Goal: Transaction & Acquisition: Purchase product/service

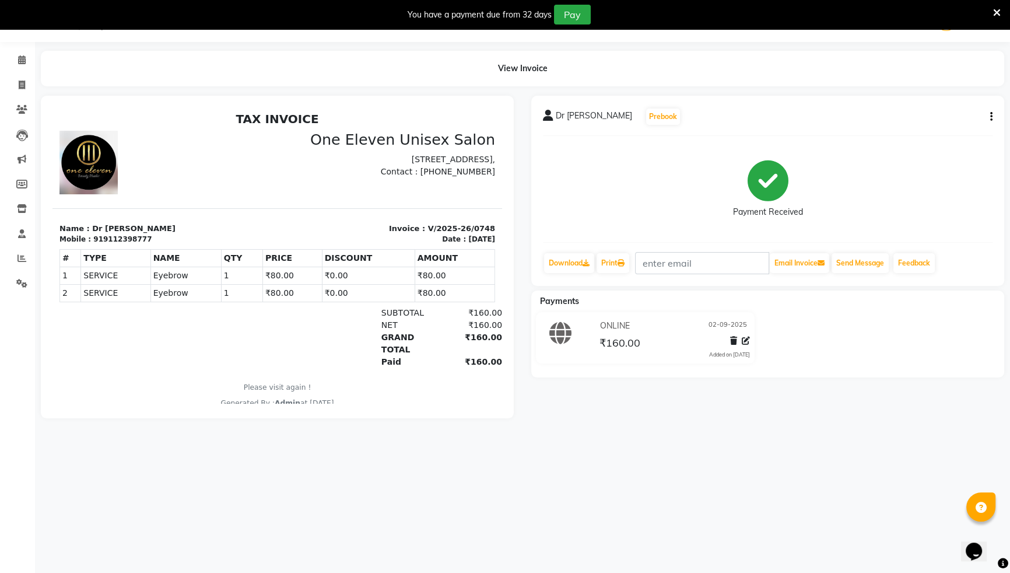
scroll to position [29, 0]
click at [22, 92] on link "Invoice" at bounding box center [17, 85] width 28 height 19
select select "service"
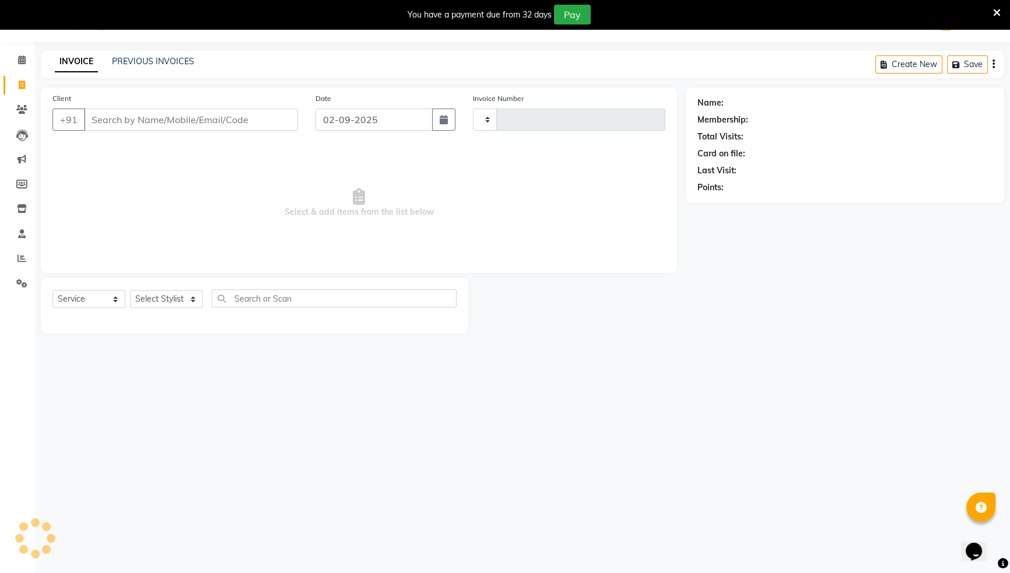
type input "0749"
select select "6362"
click at [17, 108] on icon at bounding box center [21, 109] width 11 height 9
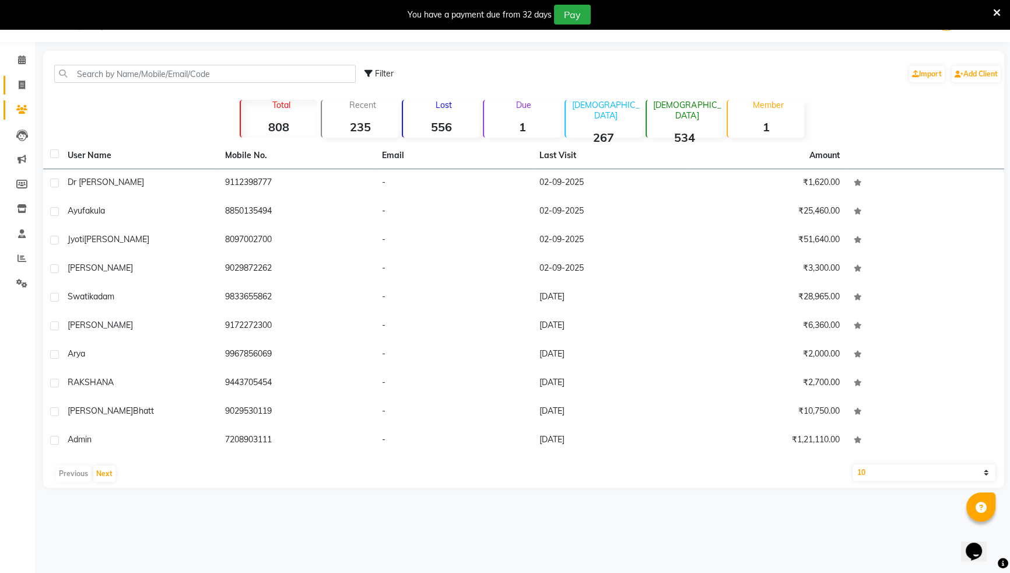
click at [18, 92] on link "Invoice" at bounding box center [17, 85] width 28 height 19
select select "6362"
select select "service"
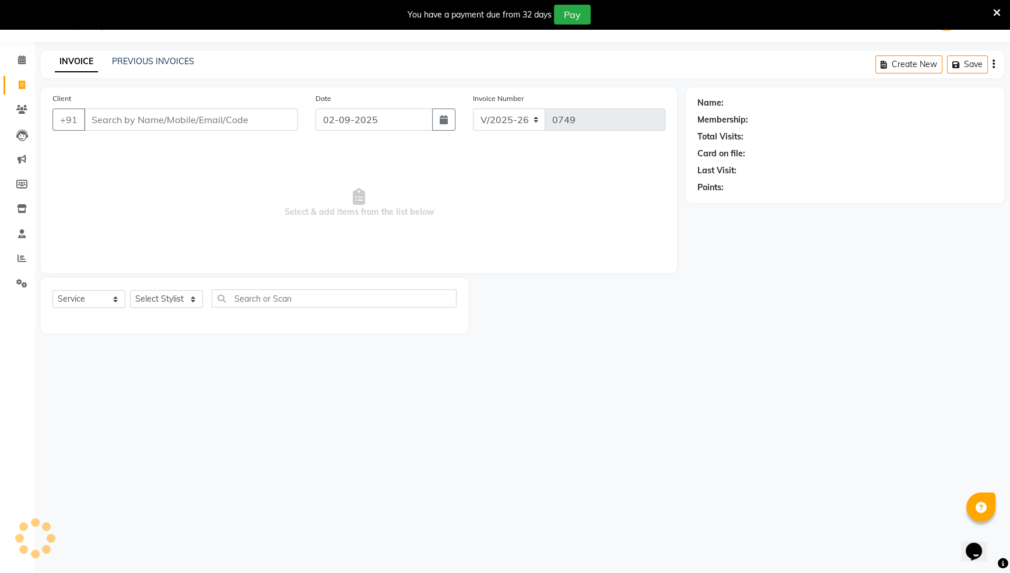
click at [128, 127] on input "Client" at bounding box center [191, 119] width 214 height 22
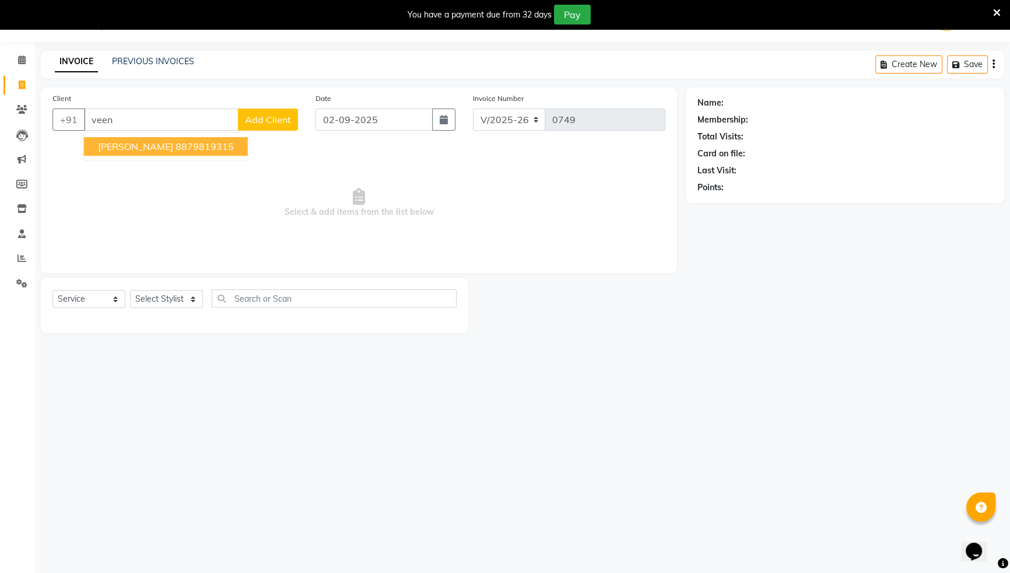
click at [127, 151] on span "[PERSON_NAME]" at bounding box center [135, 147] width 75 height 12
type input "8879819315"
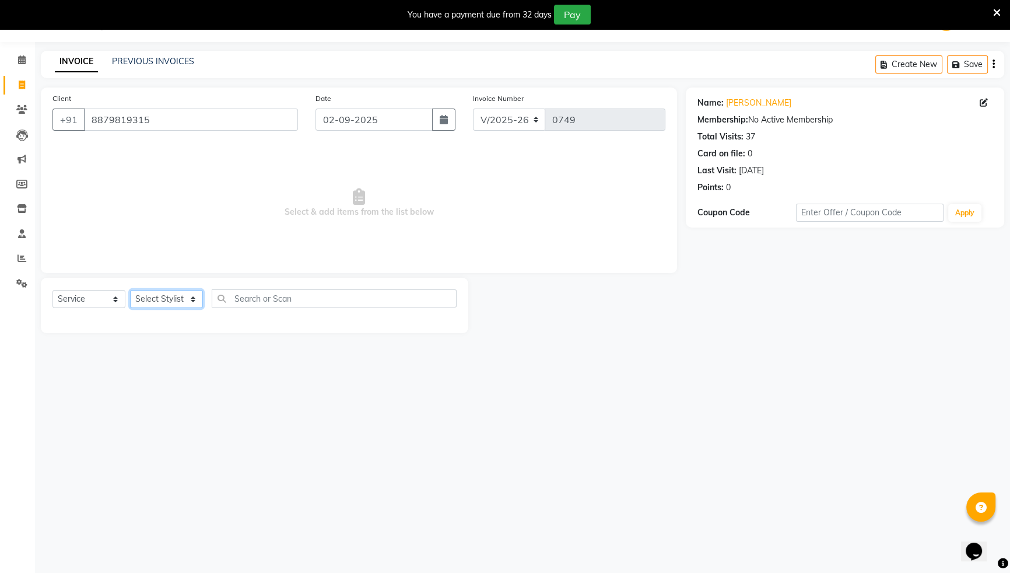
click at [178, 308] on select "Select Stylist ANJALI [PERSON_NAME] front desk [PERSON_NAME] [PERSON_NAME] rubi…" at bounding box center [166, 299] width 73 height 18
select select "48194"
click at [130, 290] on select "Select Stylist ANJALI [PERSON_NAME] front desk [PERSON_NAME] [PERSON_NAME] rubi…" at bounding box center [166, 299] width 73 height 18
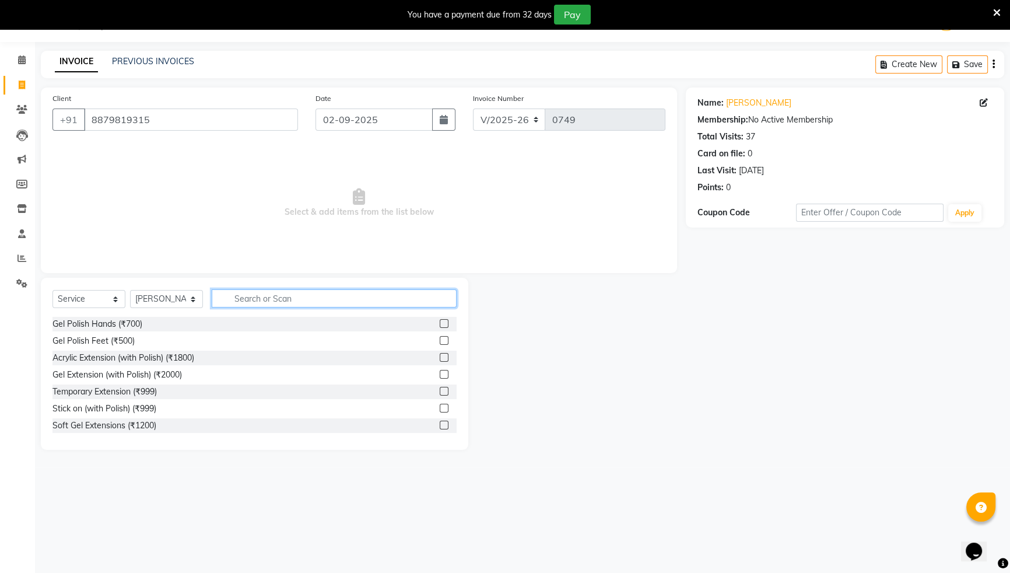
click at [255, 301] on input "text" at bounding box center [334, 298] width 245 height 18
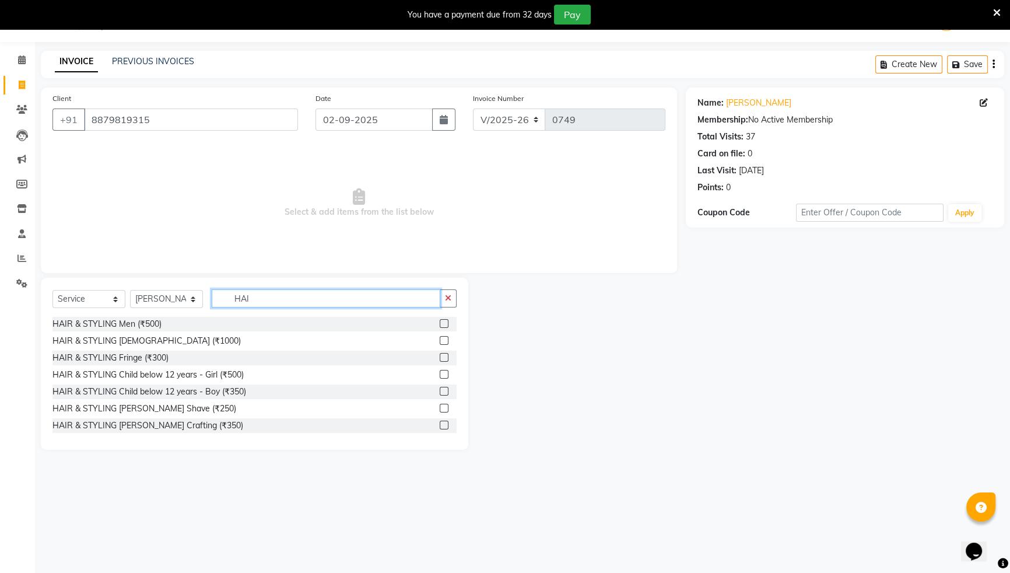
type input "HAIR"
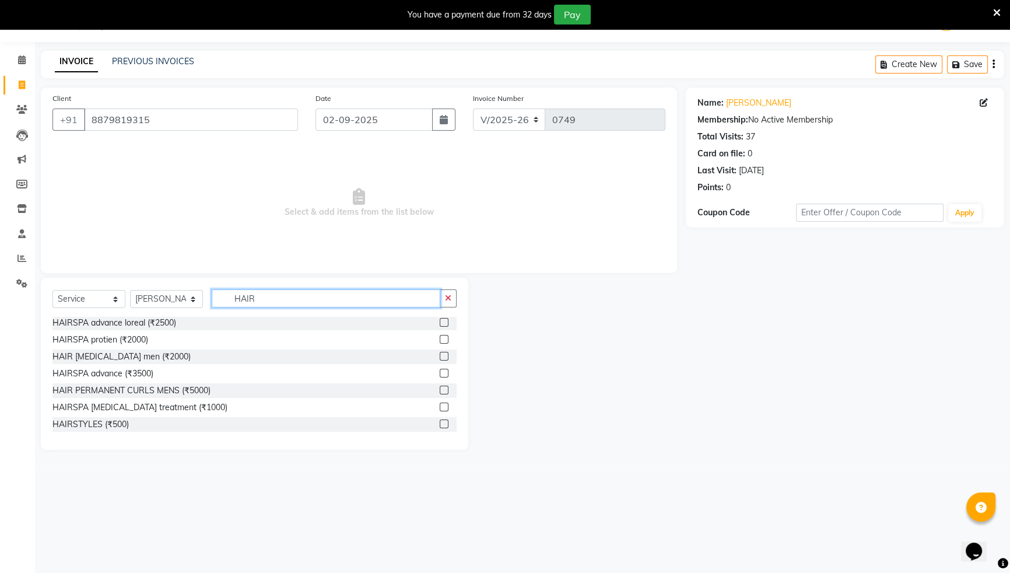
click at [269, 301] on input "HAIR" at bounding box center [326, 298] width 229 height 18
drag, startPoint x: 269, startPoint y: 301, endPoint x: 181, endPoint y: 301, distance: 87.5
click at [181, 301] on div "Select Service Product Membership Package Voucher Prepaid Gift Card Select Styl…" at bounding box center [254, 302] width 404 height 27
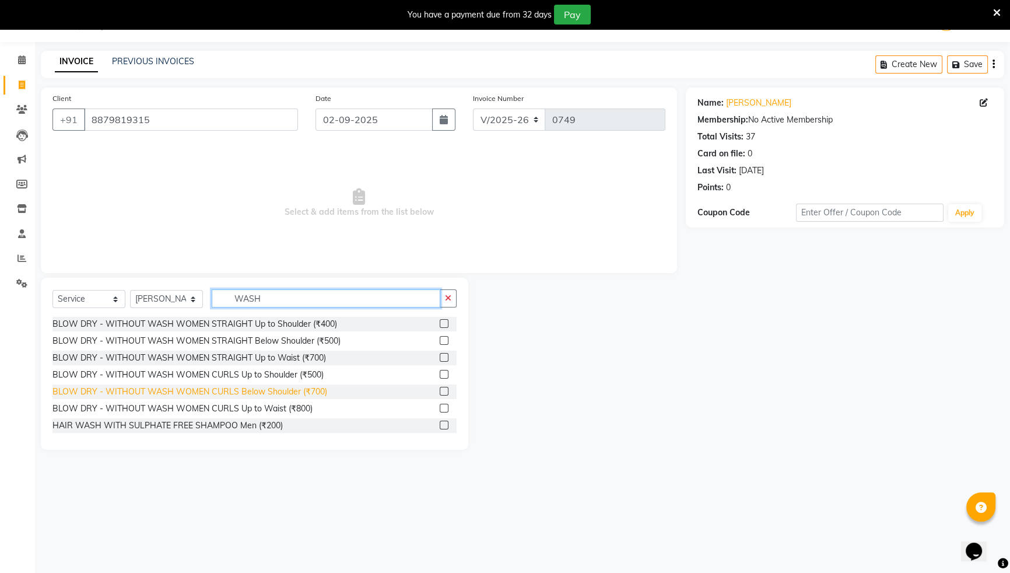
scroll to position [18, 0]
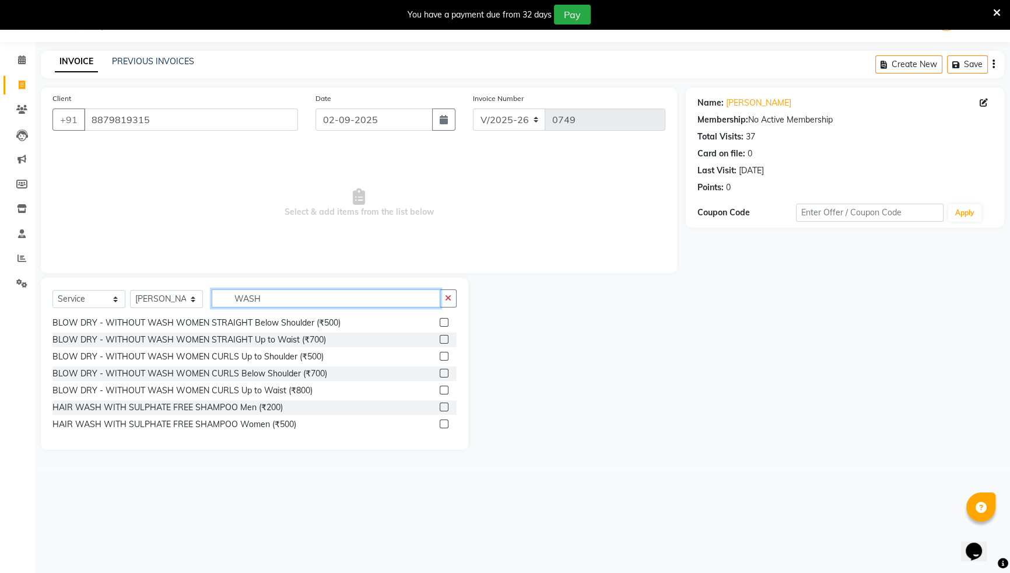
type input "WASH"
click at [440, 422] on label at bounding box center [444, 423] width 9 height 9
click at [440, 422] on input "checkbox" at bounding box center [444, 424] width 8 height 8
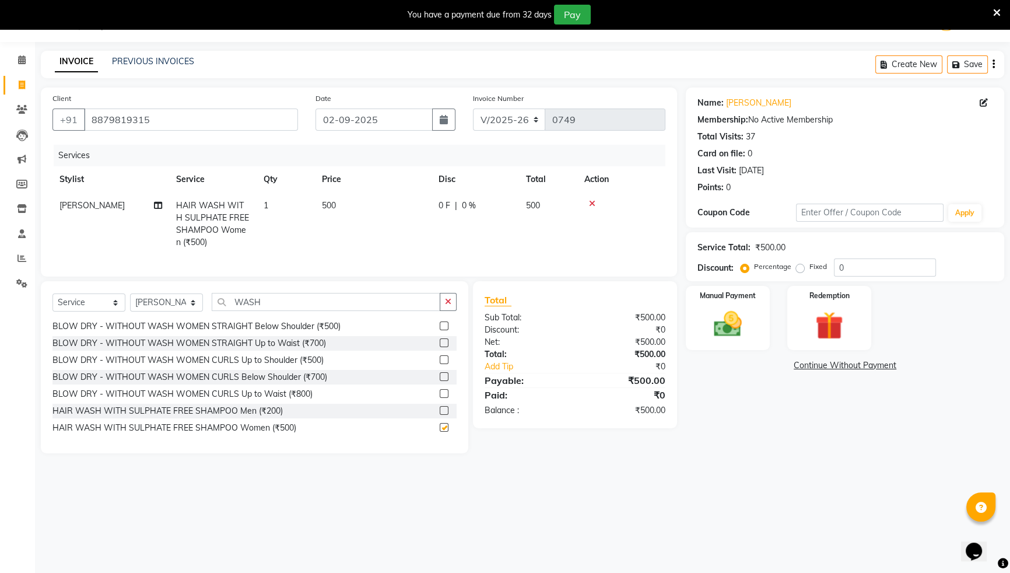
checkbox input "false"
click at [451, 309] on button "button" at bounding box center [448, 302] width 17 height 18
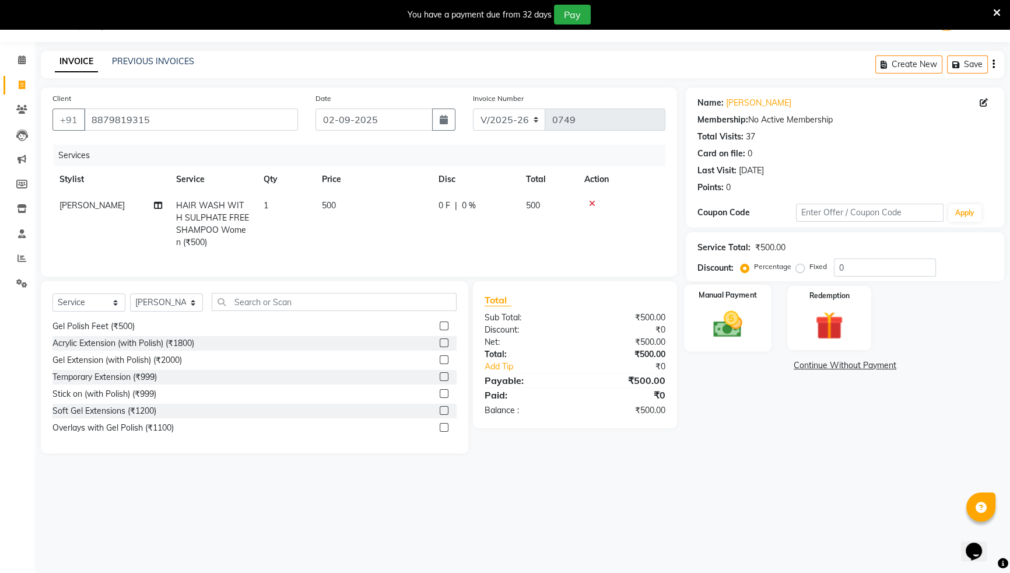
click at [732, 335] on img at bounding box center [727, 323] width 47 height 33
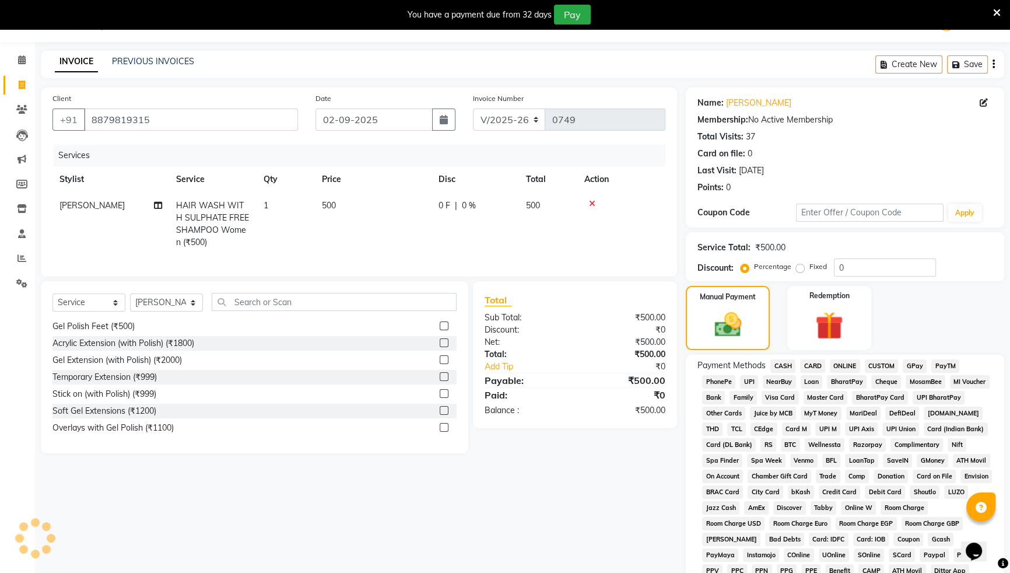
click at [847, 370] on span "ONLINE" at bounding box center [845, 365] width 30 height 13
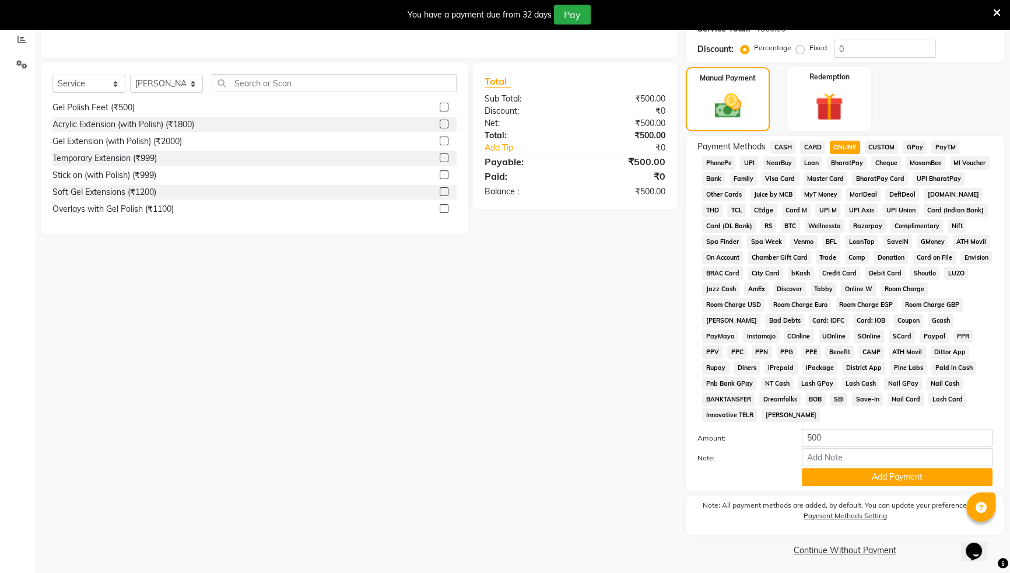
scroll to position [251, 0]
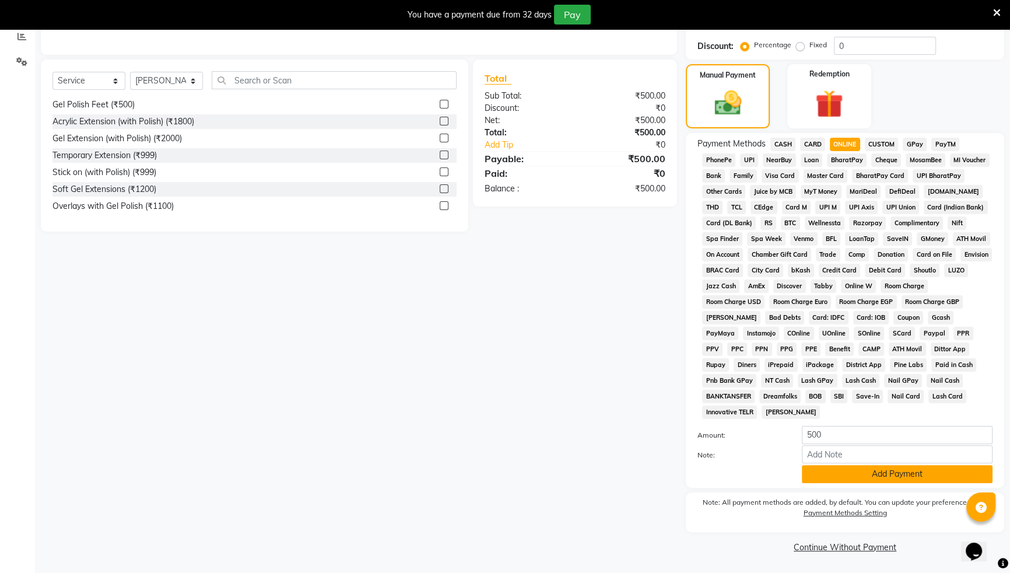
click at [887, 471] on button "Add Payment" at bounding box center [897, 474] width 191 height 18
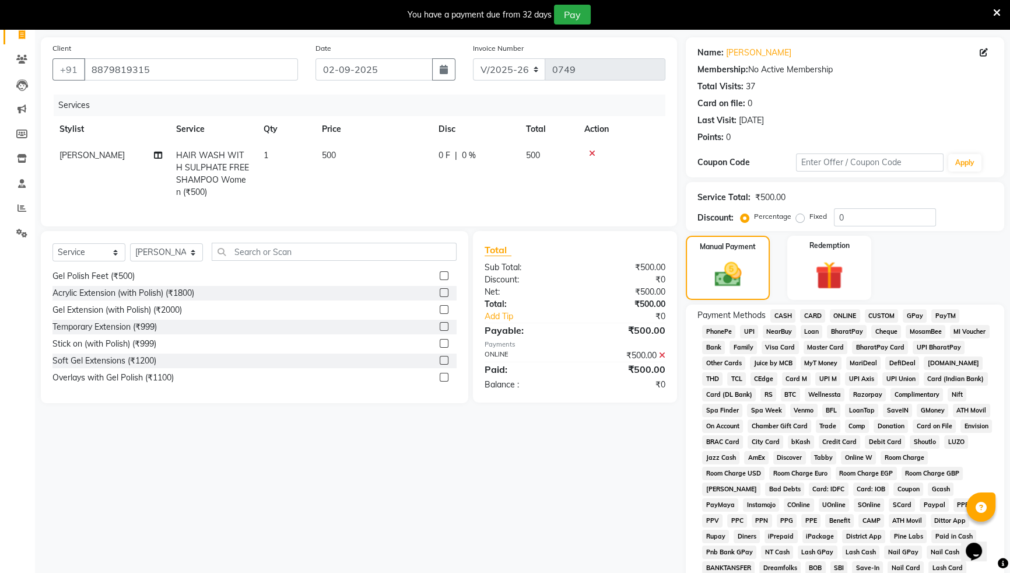
scroll to position [0, 0]
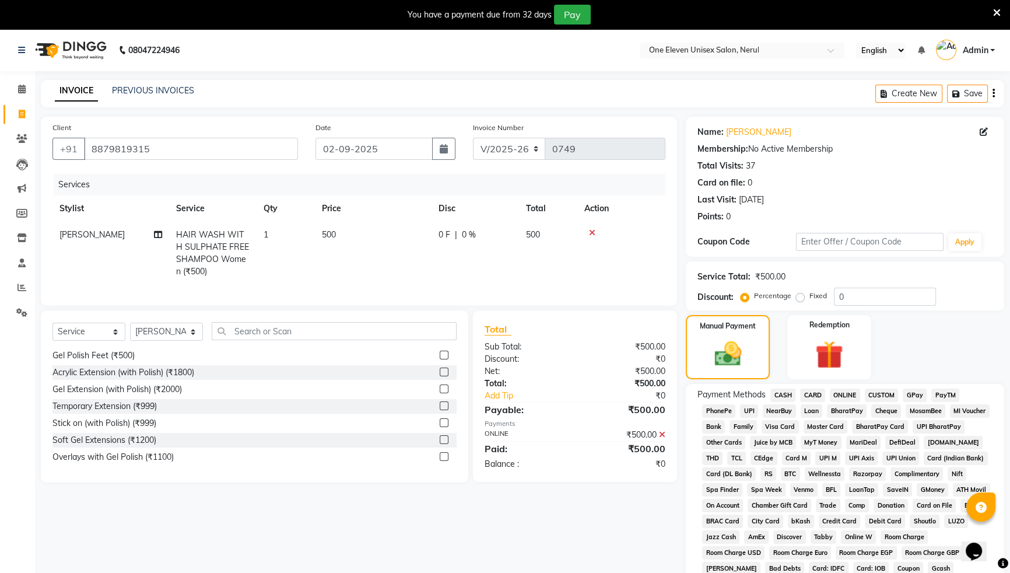
click at [846, 396] on span "ONLINE" at bounding box center [845, 394] width 30 height 13
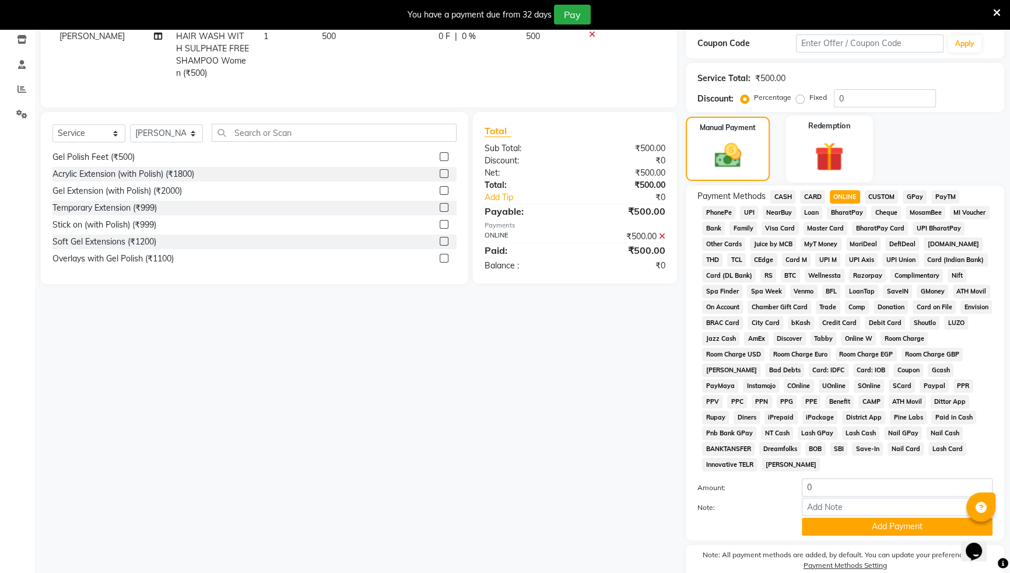
scroll to position [265, 0]
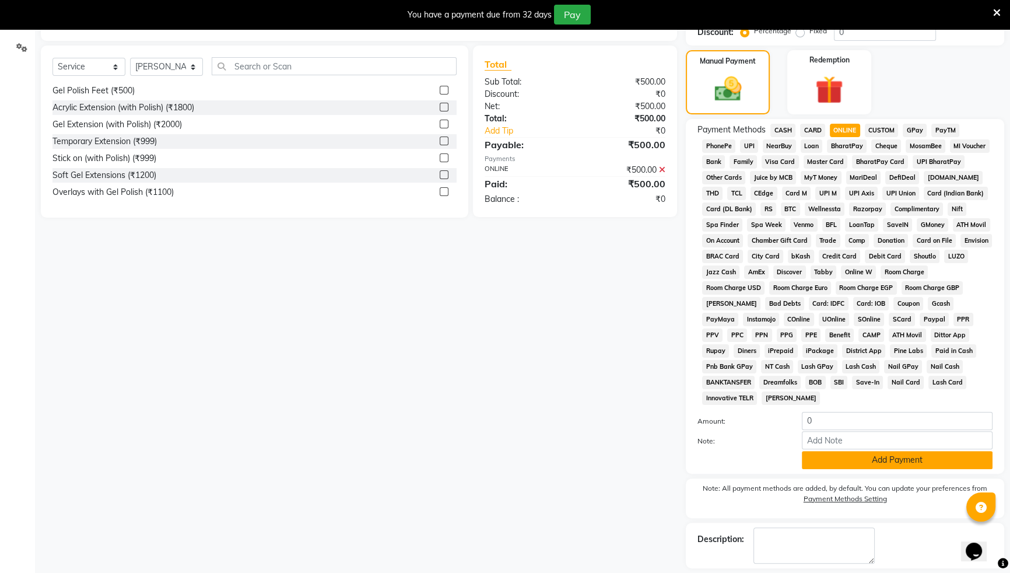
click at [855, 462] on button "Add Payment" at bounding box center [897, 460] width 191 height 18
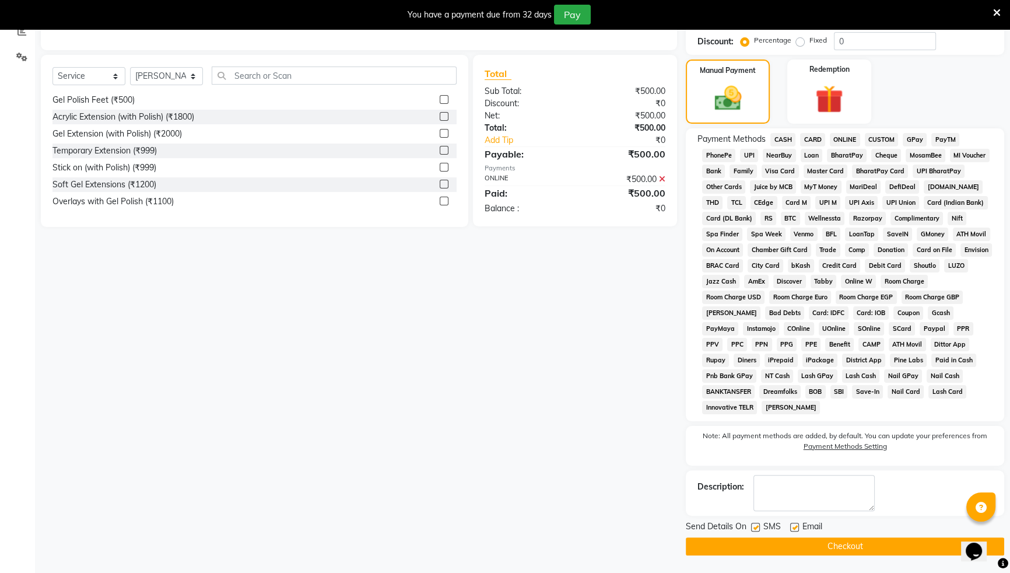
scroll to position [255, 0]
click at [820, 539] on button "Checkout" at bounding box center [845, 547] width 318 height 18
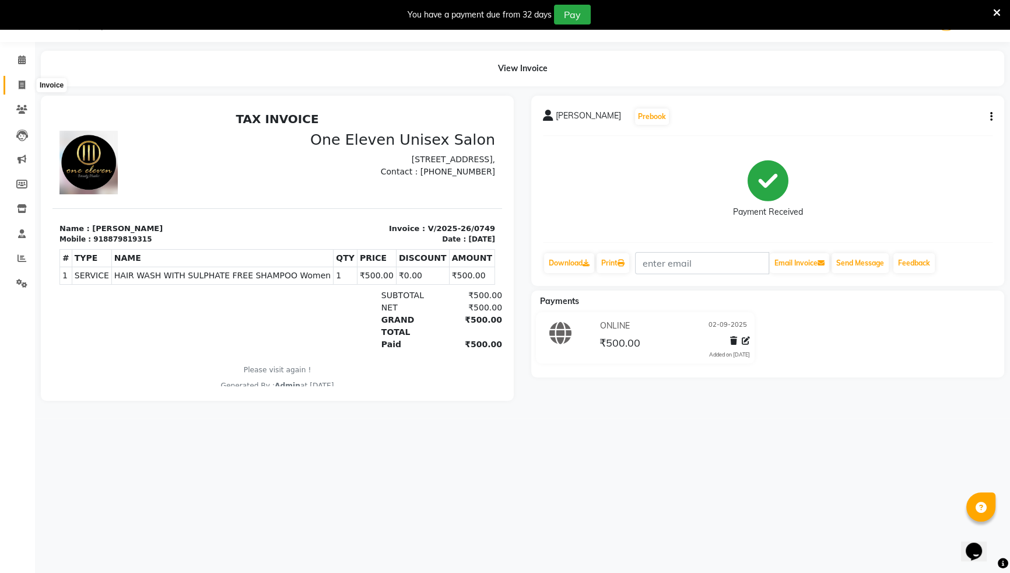
click at [17, 86] on span at bounding box center [22, 85] width 20 height 13
select select "6362"
select select "service"
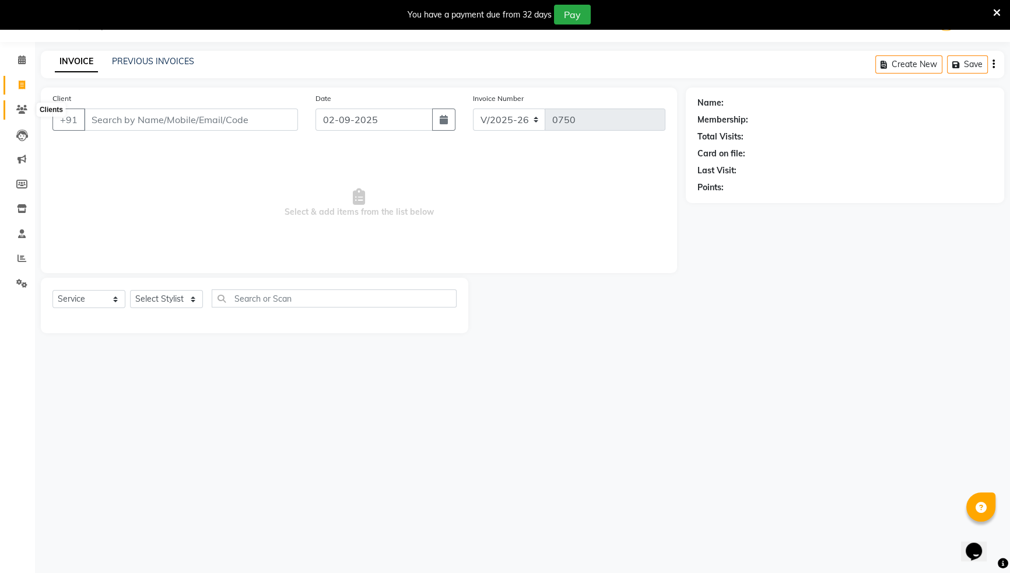
click at [26, 107] on icon at bounding box center [21, 109] width 11 height 9
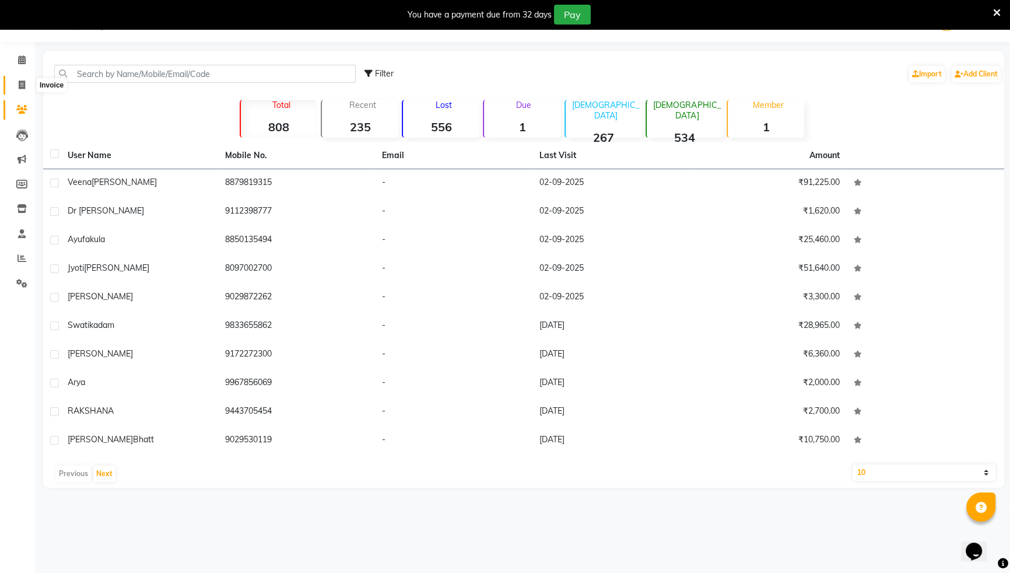
click at [19, 88] on icon at bounding box center [22, 84] width 6 height 9
select select "6362"
select select "service"
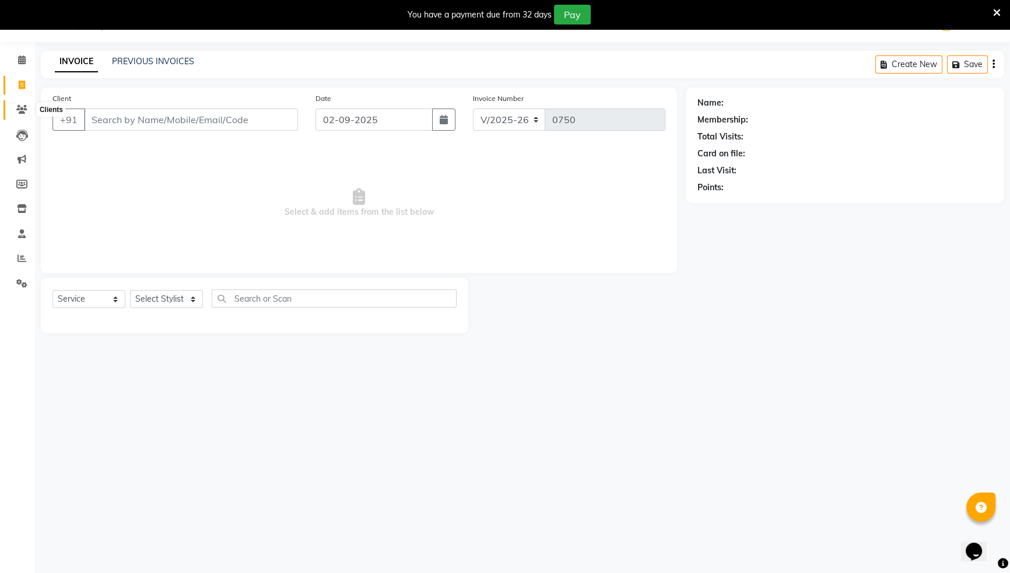
click at [22, 107] on icon at bounding box center [21, 109] width 11 height 9
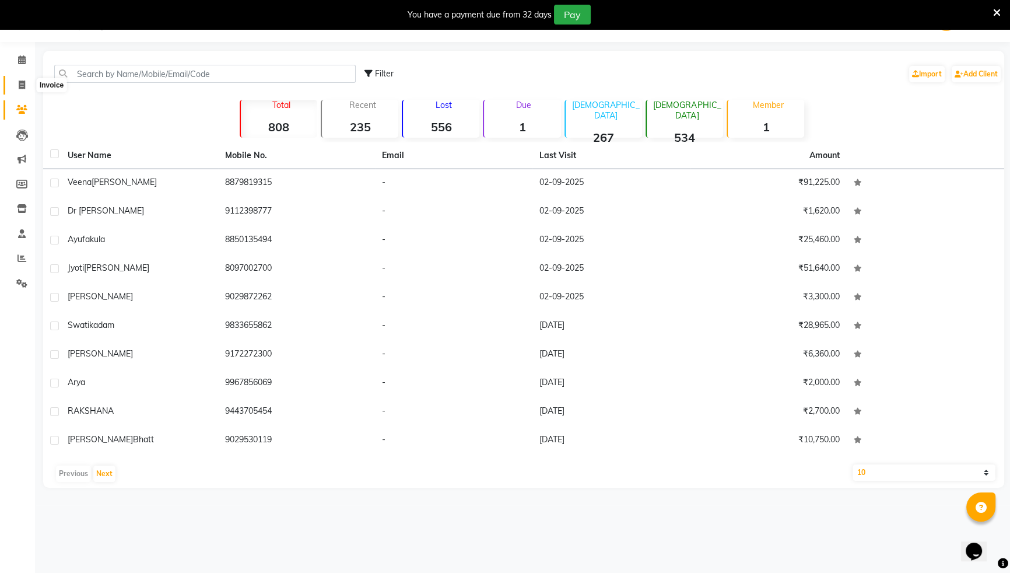
click at [23, 87] on icon at bounding box center [22, 84] width 6 height 9
select select "6362"
select select "service"
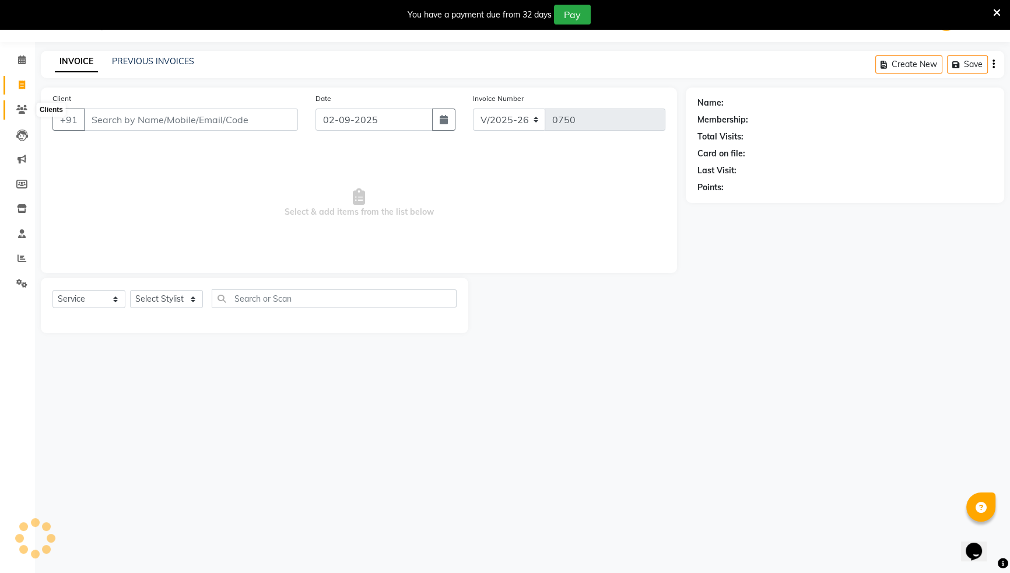
click at [23, 105] on icon at bounding box center [21, 109] width 11 height 9
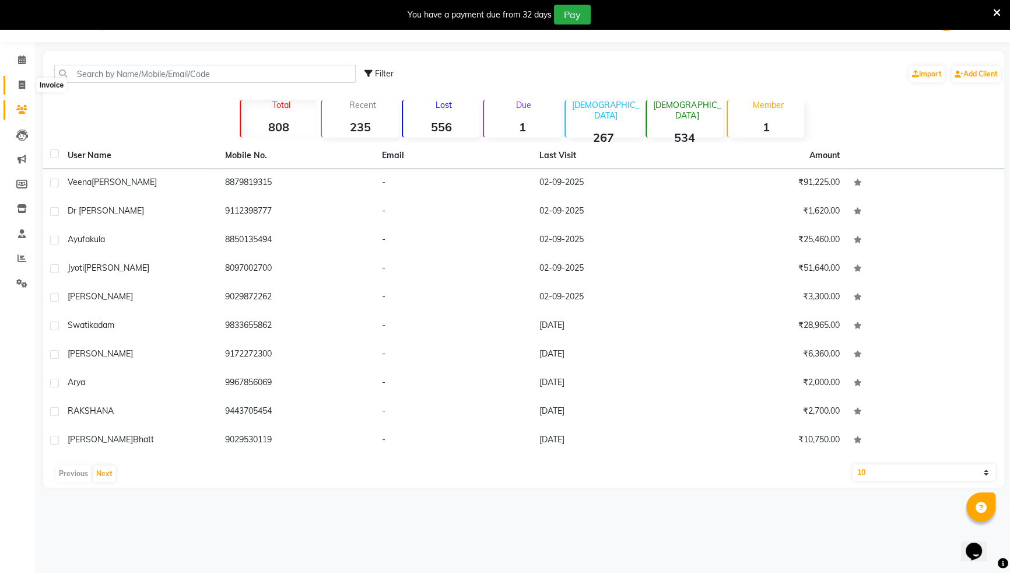
click at [26, 90] on span at bounding box center [22, 85] width 20 height 13
select select "6362"
select select "service"
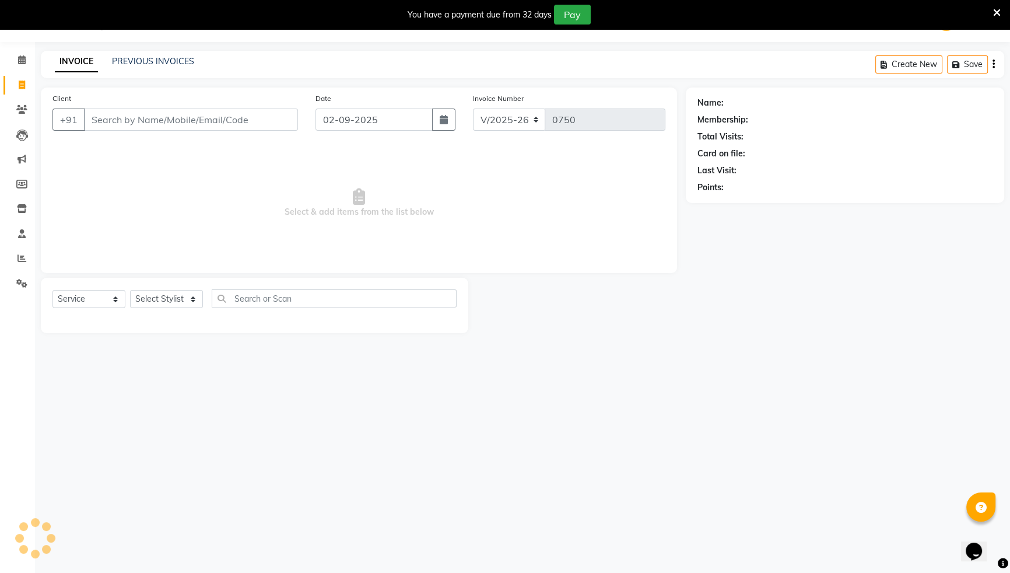
drag, startPoint x: 26, startPoint y: 90, endPoint x: 101, endPoint y: 117, distance: 80.0
click at [101, 117] on input "Client" at bounding box center [191, 119] width 214 height 22
click at [106, 121] on input "Client" at bounding box center [191, 119] width 214 height 22
click at [101, 121] on input "Client" at bounding box center [191, 119] width 214 height 22
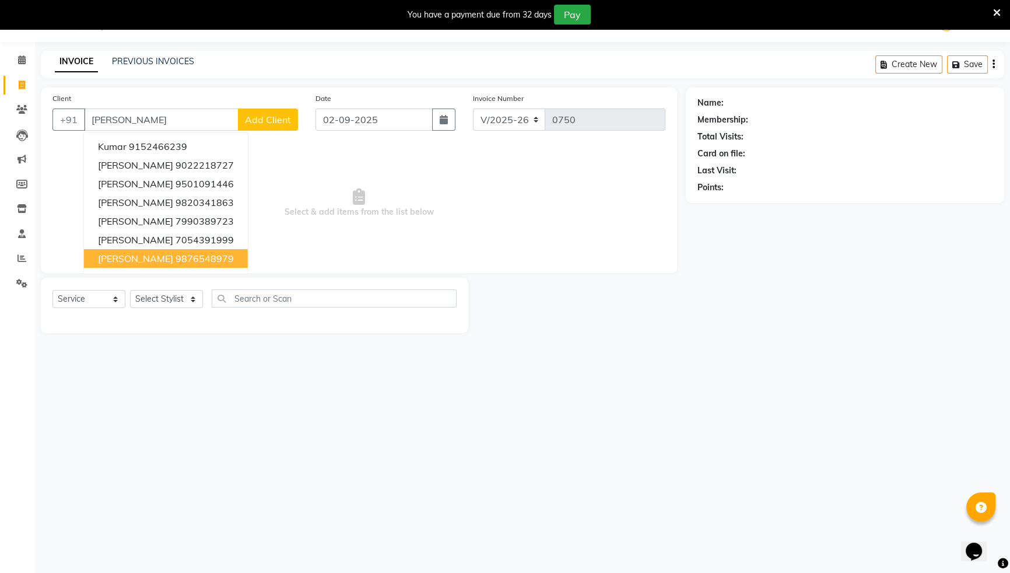
type input "[PERSON_NAME]"
click at [176, 301] on select "Select Stylist ANJALI [PERSON_NAME] front desk [PERSON_NAME] [PERSON_NAME] rubi…" at bounding box center [166, 299] width 73 height 18
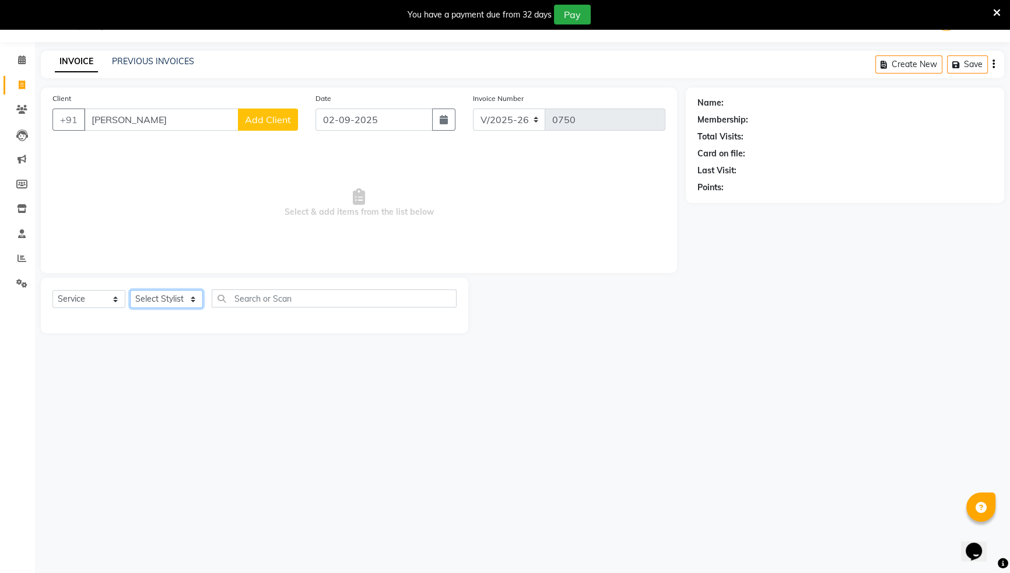
select select "50322"
click at [130, 290] on select "Select Stylist ANJALI [PERSON_NAME] front desk [PERSON_NAME] [PERSON_NAME] rubi…" at bounding box center [166, 299] width 73 height 18
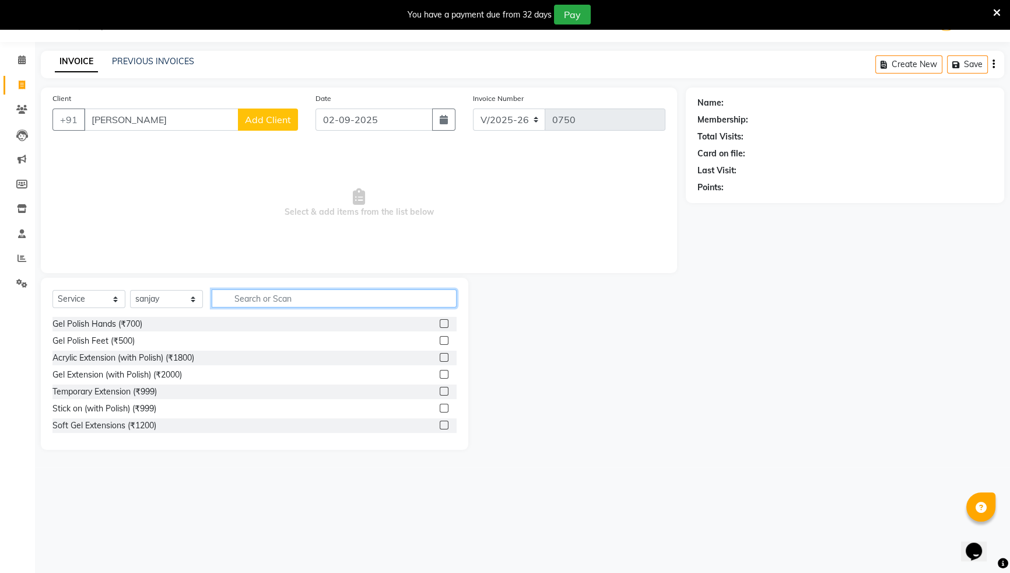
click at [238, 301] on input "text" at bounding box center [334, 298] width 245 height 18
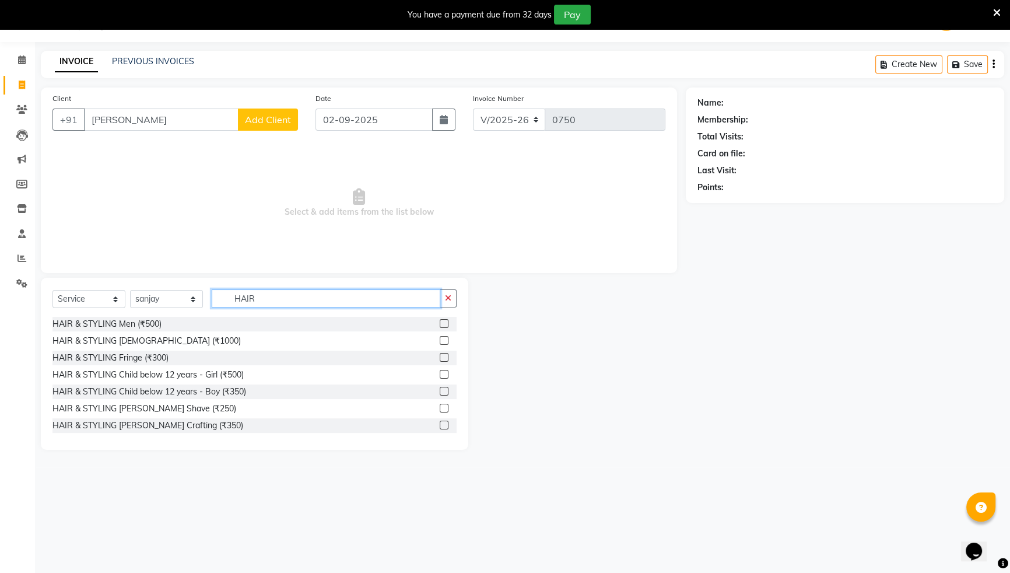
type input "HAIR"
drag, startPoint x: 441, startPoint y: 315, endPoint x: 440, endPoint y: 329, distance: 13.5
click at [441, 321] on div "Select Service Product Membership Package Voucher Prepaid Gift Card Select Styl…" at bounding box center [254, 364] width 427 height 172
click at [440, 324] on label at bounding box center [444, 323] width 9 height 9
click at [440, 324] on input "checkbox" at bounding box center [444, 324] width 8 height 8
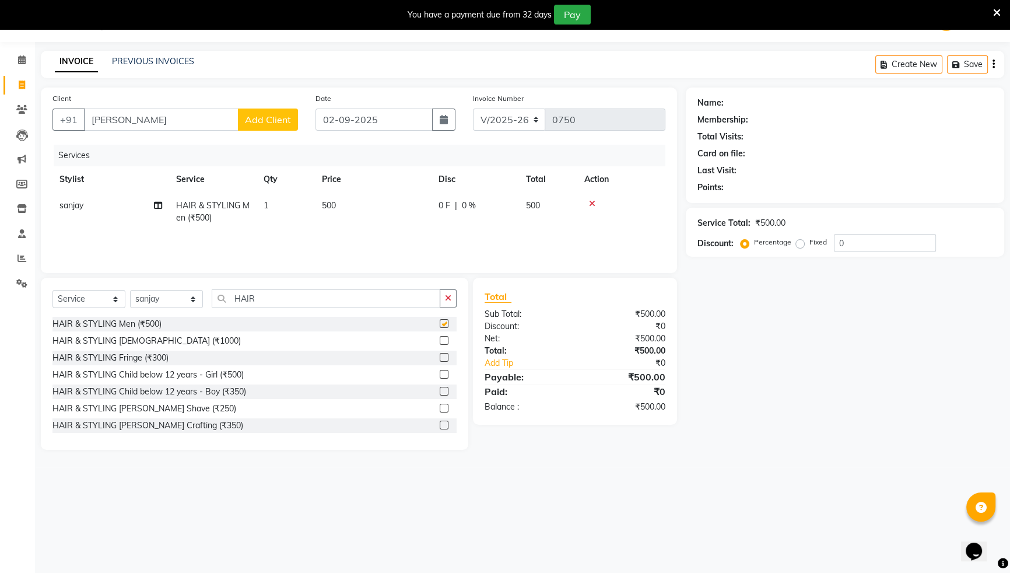
checkbox input "false"
click at [374, 199] on td "500" at bounding box center [373, 211] width 117 height 38
select select "50322"
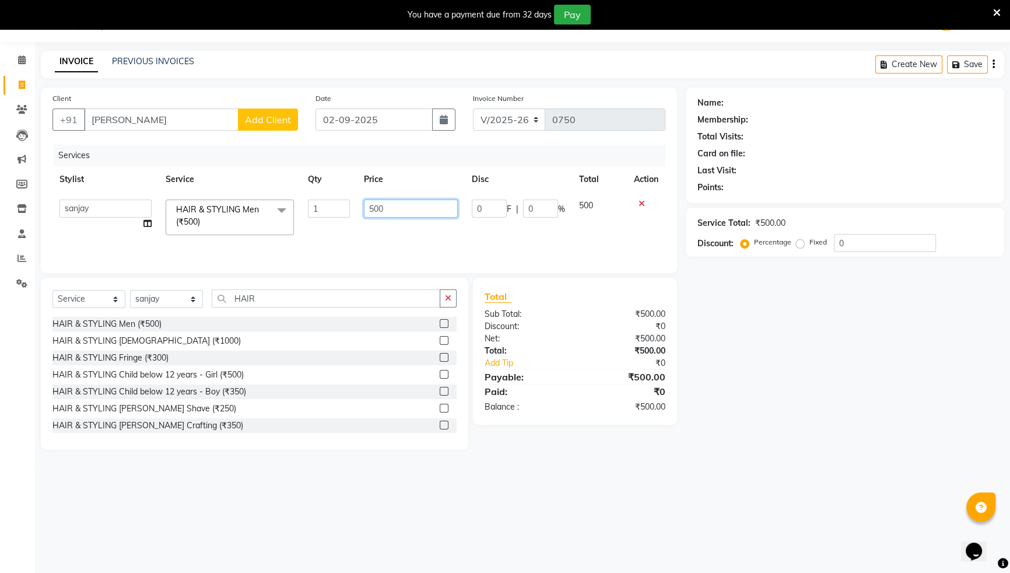
drag, startPoint x: 373, startPoint y: 226, endPoint x: 354, endPoint y: 227, distance: 18.7
click at [354, 227] on tr "ANJALI [PERSON_NAME] front desk [PERSON_NAME] priya [PERSON_NAME] rubina [PERSO…" at bounding box center [358, 217] width 613 height 50
type input "350"
click at [354, 227] on tr "ANJALI [PERSON_NAME] front desk [PERSON_NAME] priya [PERSON_NAME] rubina [PERSO…" at bounding box center [358, 217] width 613 height 50
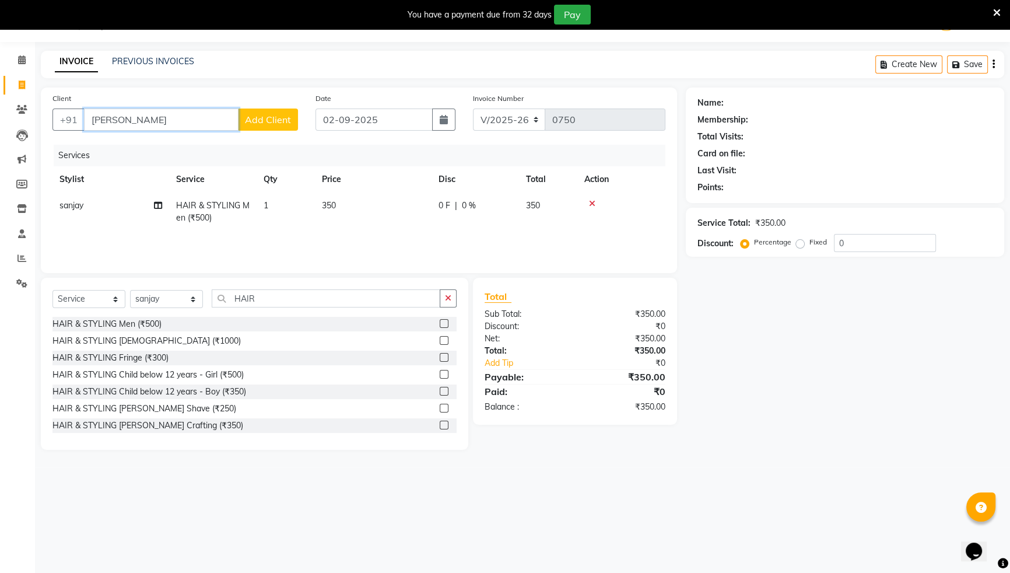
click at [156, 113] on input "[PERSON_NAME]" at bounding box center [161, 119] width 154 height 22
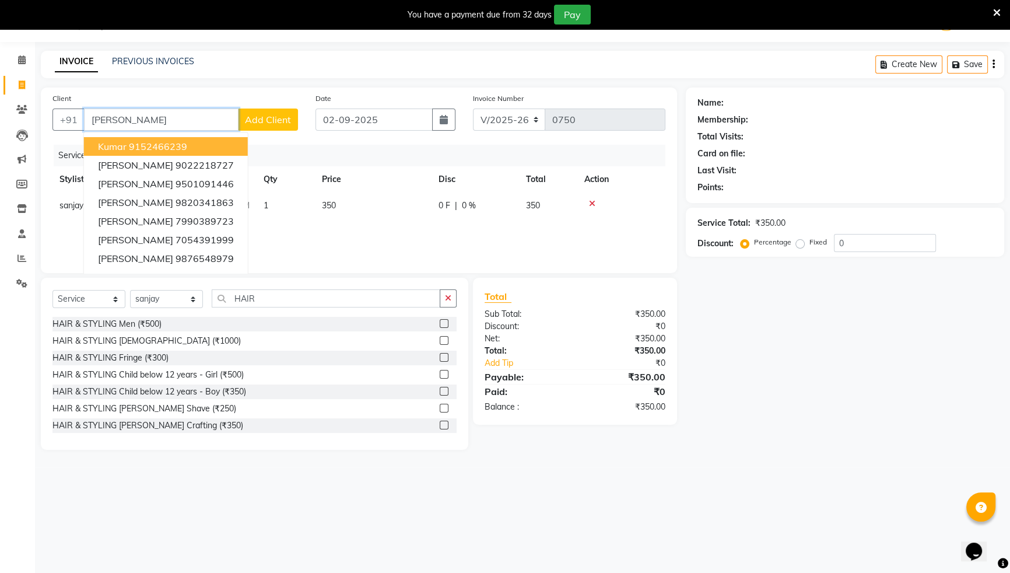
type input "[PERSON_NAME]"
click at [287, 247] on div "Services Stylist Service Qty Price Disc Total Action sanjay HAIR & STYLING Men …" at bounding box center [358, 203] width 613 height 117
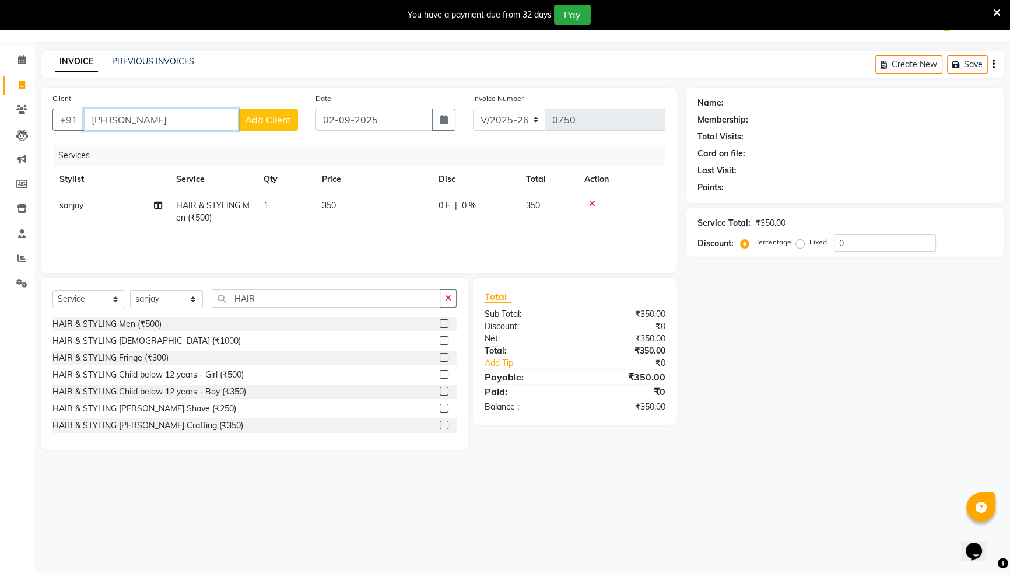
click at [147, 119] on input "[PERSON_NAME]" at bounding box center [161, 119] width 154 height 22
click at [275, 124] on span "Add Client" at bounding box center [268, 120] width 46 height 12
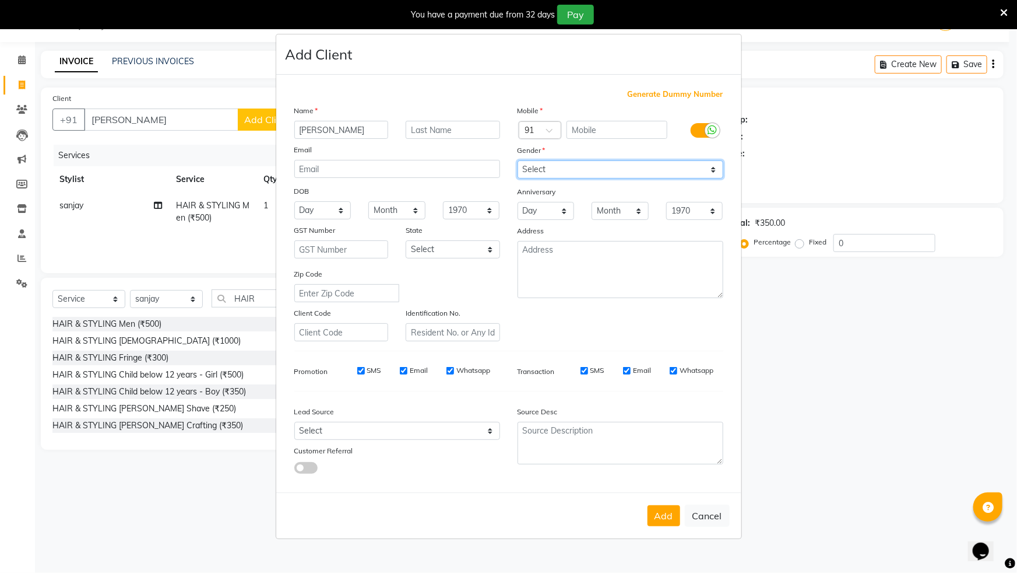
click at [584, 175] on select "Select [DEMOGRAPHIC_DATA] [DEMOGRAPHIC_DATA] Other Prefer Not To Say" at bounding box center [621, 169] width 206 height 18
click at [59, 216] on ngb-modal-window "Add Client Generate Dummy Number Name [PERSON_NAME] Email DOB Day 01 02 03 04 0…" at bounding box center [508, 286] width 1017 height 573
click at [20, 120] on ngb-modal-window "Add Client Generate Dummy Number Name [PERSON_NAME] Email DOB Day 01 02 03 04 0…" at bounding box center [508, 286] width 1017 height 573
drag, startPoint x: 22, startPoint y: 109, endPoint x: 169, endPoint y: 168, distance: 159.0
click at [38, 111] on ngb-modal-window "Add Client Generate Dummy Number Name [PERSON_NAME] Email DOB Day 01 02 03 04 0…" at bounding box center [508, 286] width 1017 height 573
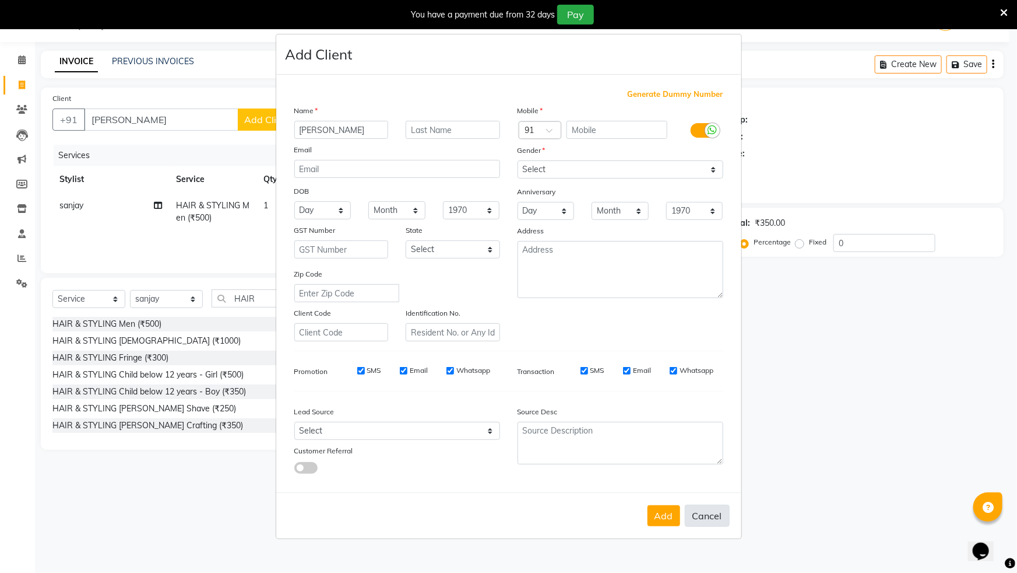
click at [698, 523] on button "Cancel" at bounding box center [707, 515] width 45 height 22
select select
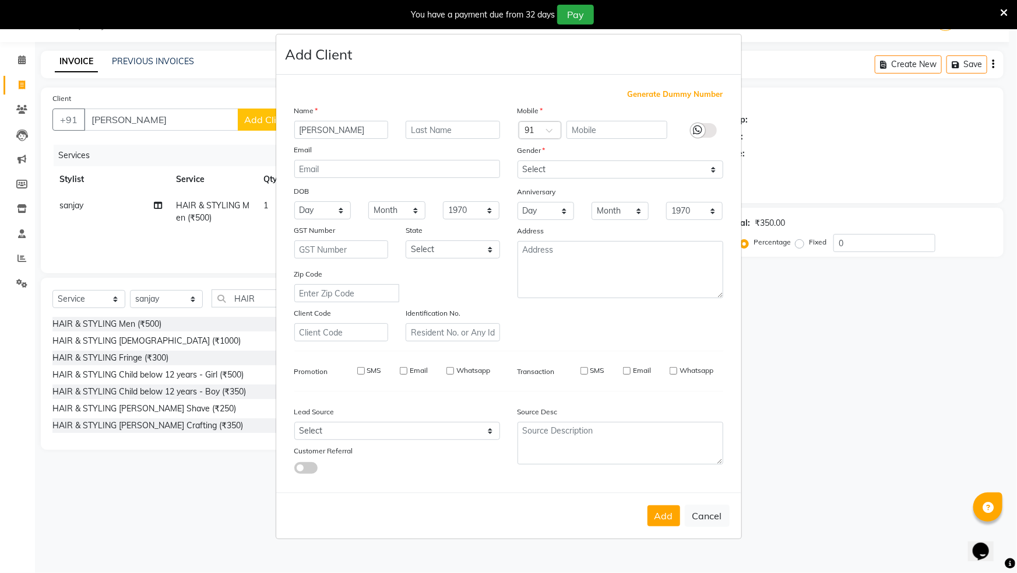
select select
checkbox input "false"
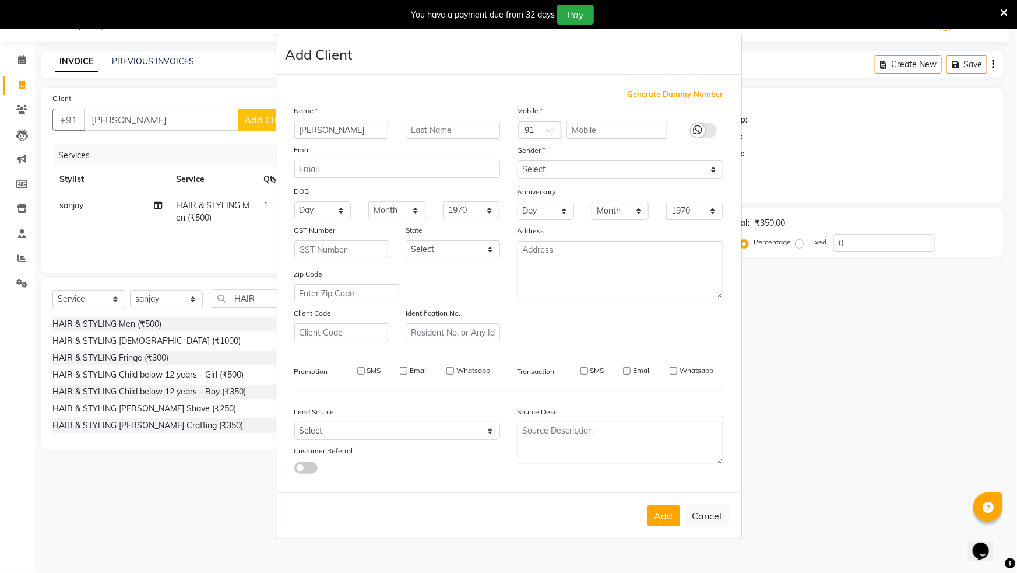
checkbox input "false"
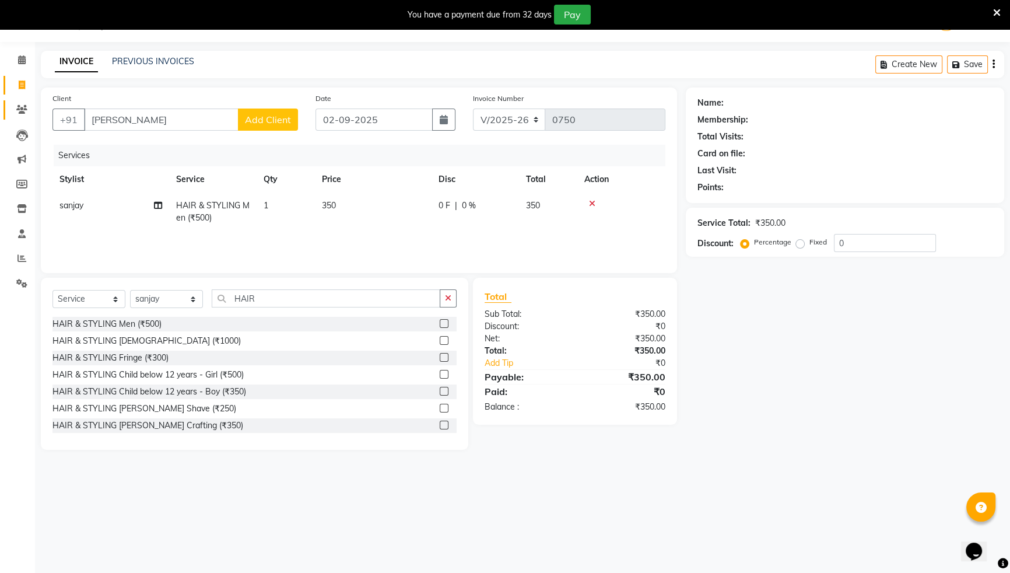
click at [26, 102] on link "Clients" at bounding box center [17, 109] width 28 height 19
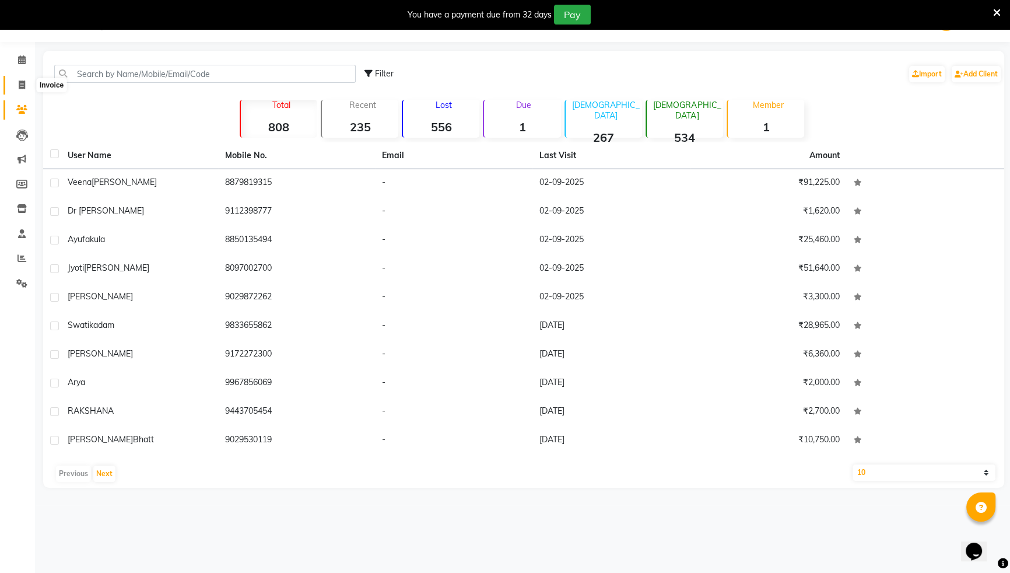
click at [16, 87] on span at bounding box center [22, 85] width 20 height 13
select select "6362"
select select "service"
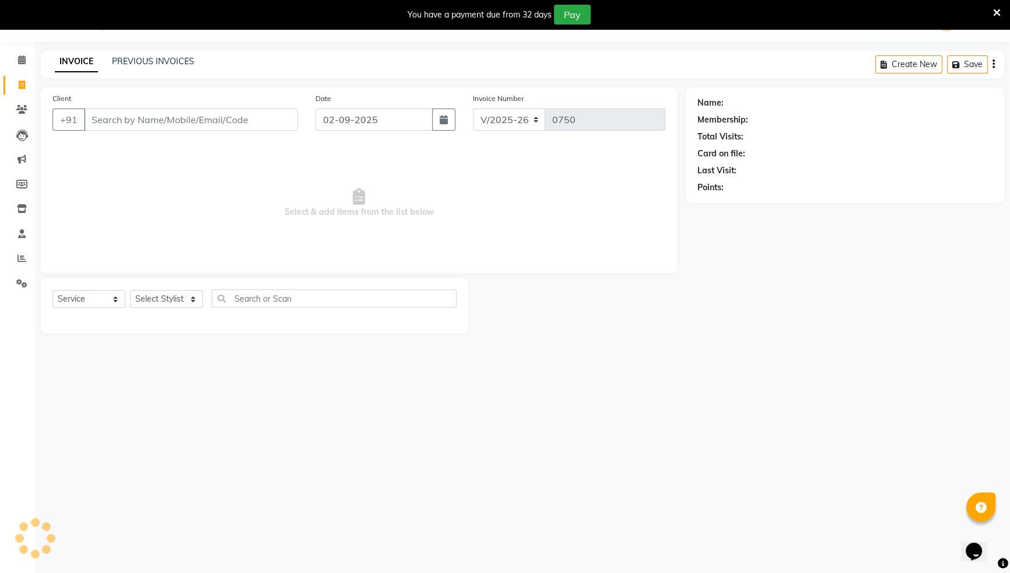
drag, startPoint x: 136, startPoint y: 122, endPoint x: 126, endPoint y: 128, distance: 11.2
click at [126, 128] on input "Client" at bounding box center [191, 119] width 214 height 22
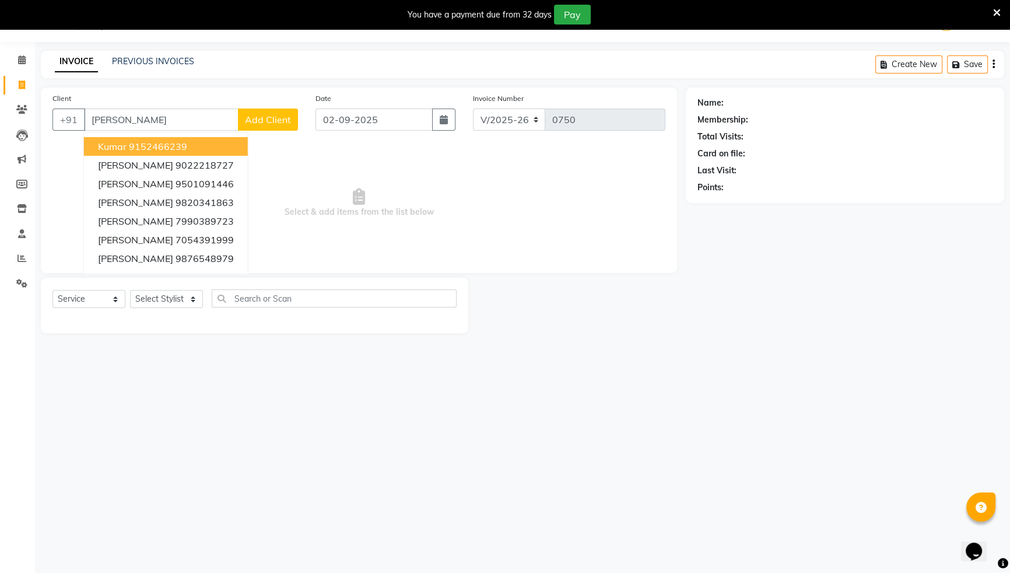
click at [120, 149] on span "kumar" at bounding box center [112, 147] width 29 height 12
type input "9152466239"
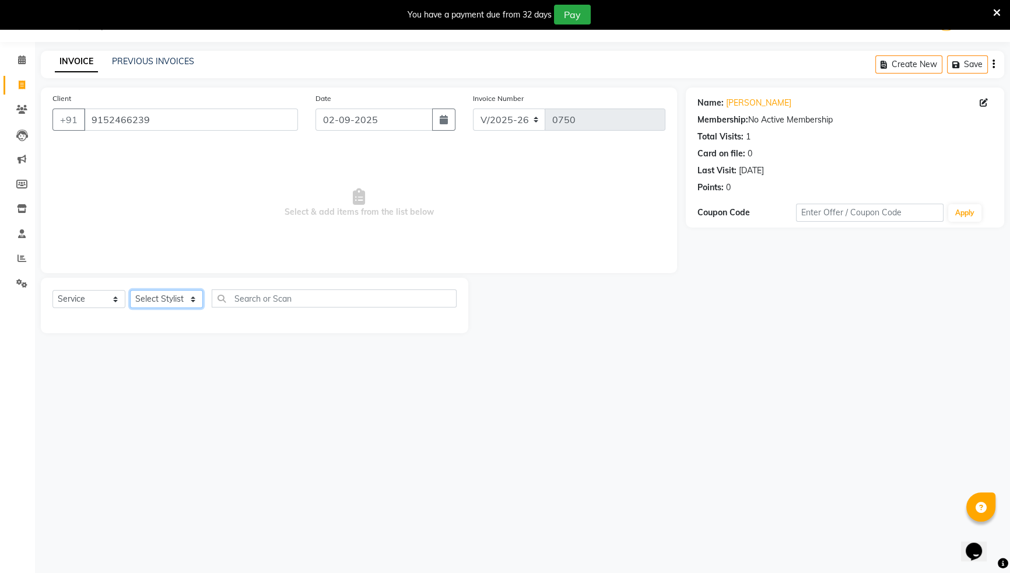
click at [168, 301] on select "Select Stylist ANJALI [PERSON_NAME] front desk [PERSON_NAME] [PERSON_NAME] rubi…" at bounding box center [166, 299] width 73 height 18
select select "50322"
click at [130, 290] on select "Select Stylist ANJALI [PERSON_NAME] front desk [PERSON_NAME] [PERSON_NAME] rubi…" at bounding box center [166, 299] width 73 height 18
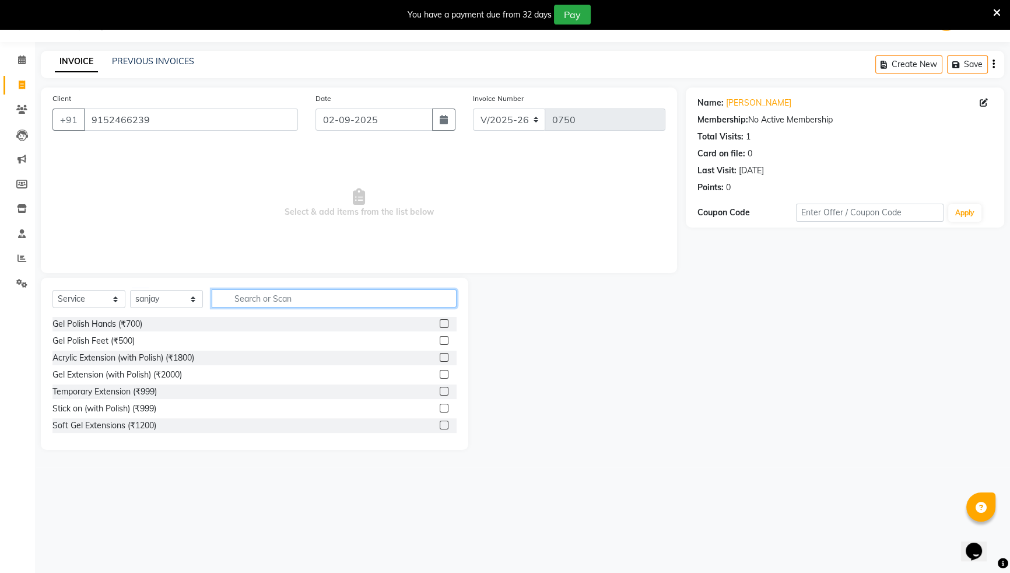
click at [266, 297] on input "text" at bounding box center [334, 298] width 245 height 18
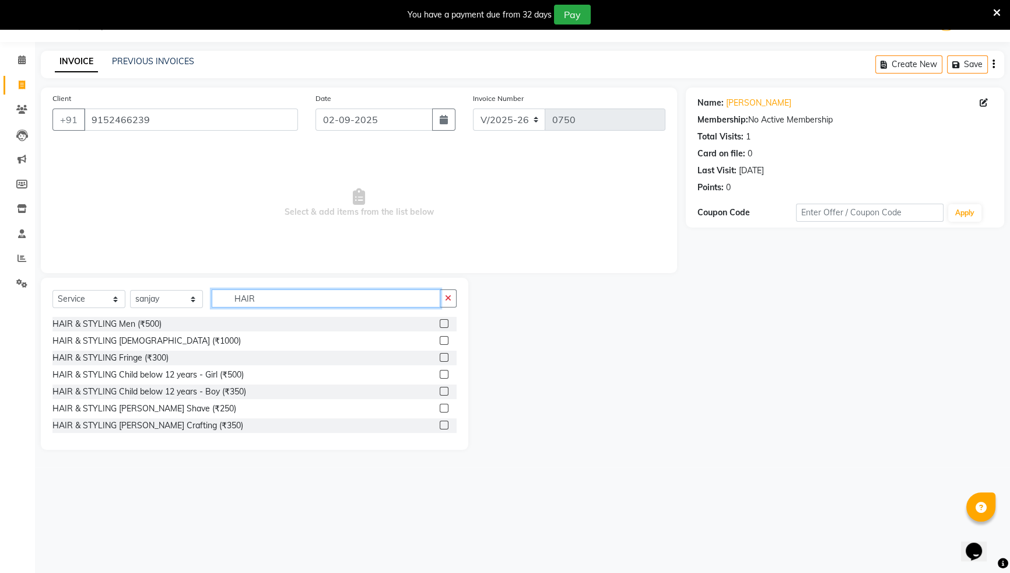
type input "HAIR"
click at [440, 324] on label at bounding box center [444, 323] width 9 height 9
click at [440, 324] on input "checkbox" at bounding box center [444, 324] width 8 height 8
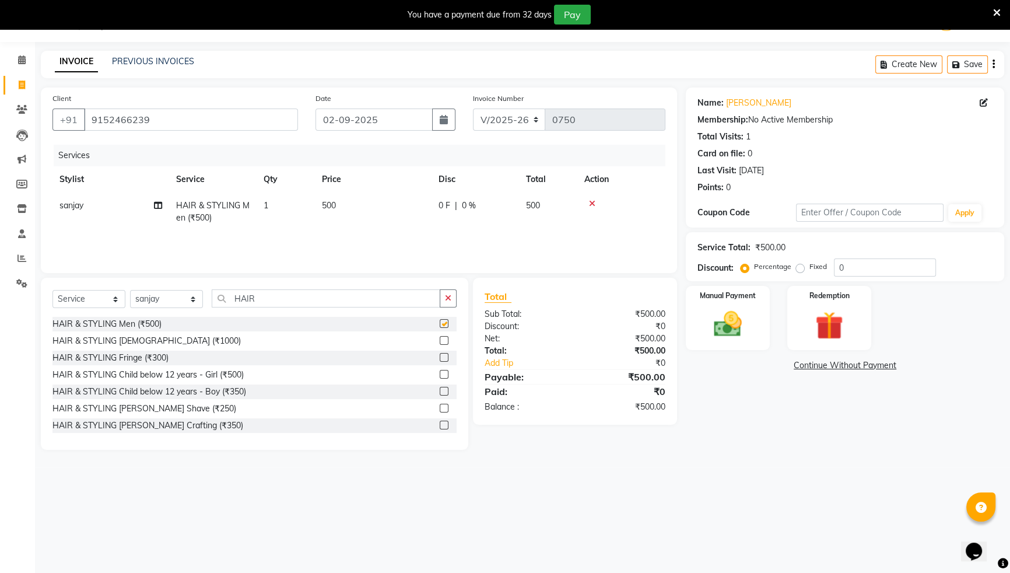
checkbox input "false"
click at [403, 217] on td "500" at bounding box center [373, 211] width 117 height 38
select select "50322"
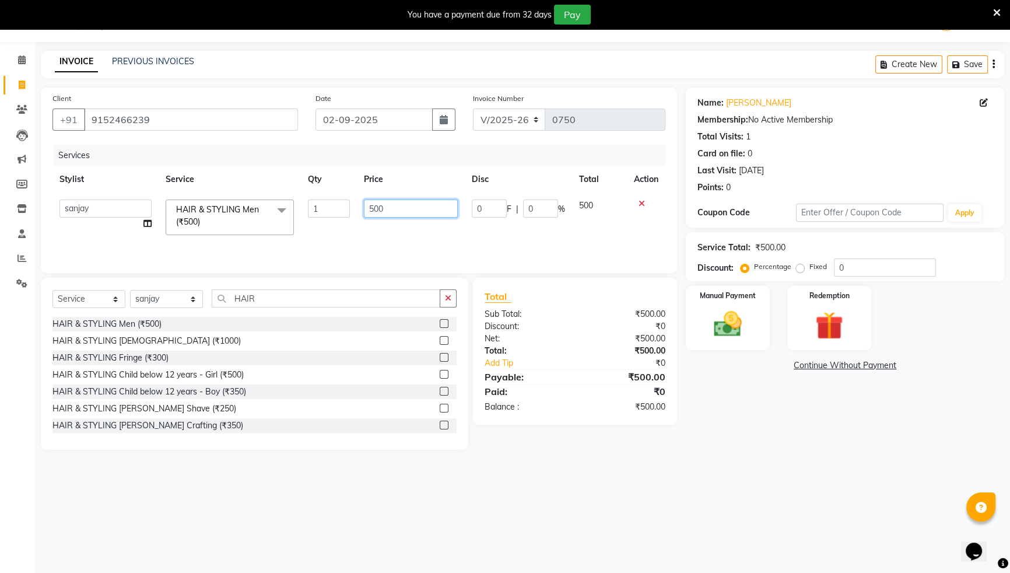
drag, startPoint x: 419, startPoint y: 208, endPoint x: 351, endPoint y: 209, distance: 68.2
click at [351, 209] on tr "ANJALI [PERSON_NAME] front desk [PERSON_NAME] priya [PERSON_NAME] rubina [PERSO…" at bounding box center [358, 217] width 613 height 50
type input "350"
click at [350, 236] on div "Services Stylist Service Qty Price Disc Total Action ANJALI [PERSON_NAME] front…" at bounding box center [358, 203] width 613 height 117
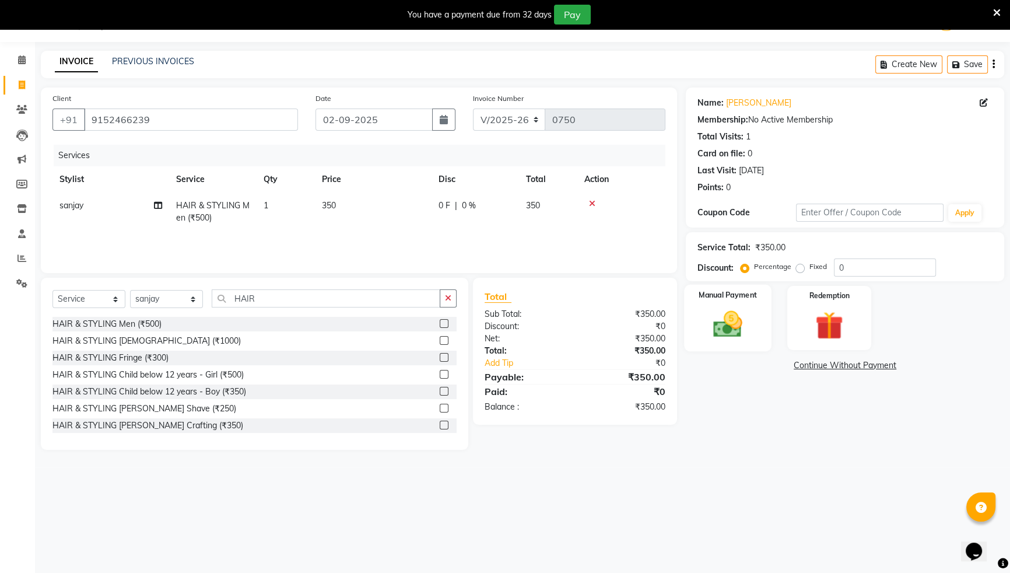
click at [730, 325] on img at bounding box center [727, 323] width 47 height 33
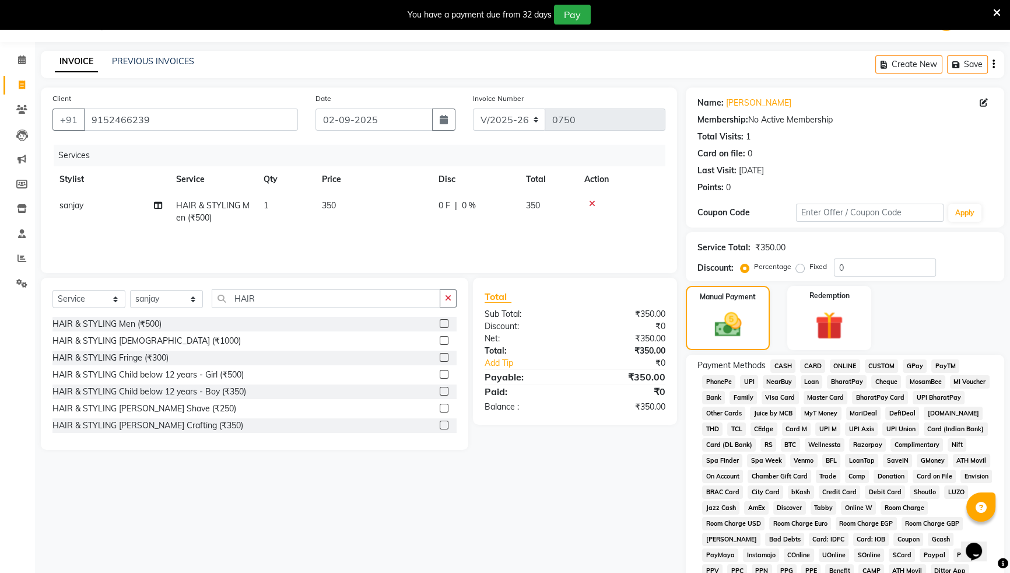
click at [786, 366] on span "CASH" at bounding box center [782, 365] width 25 height 13
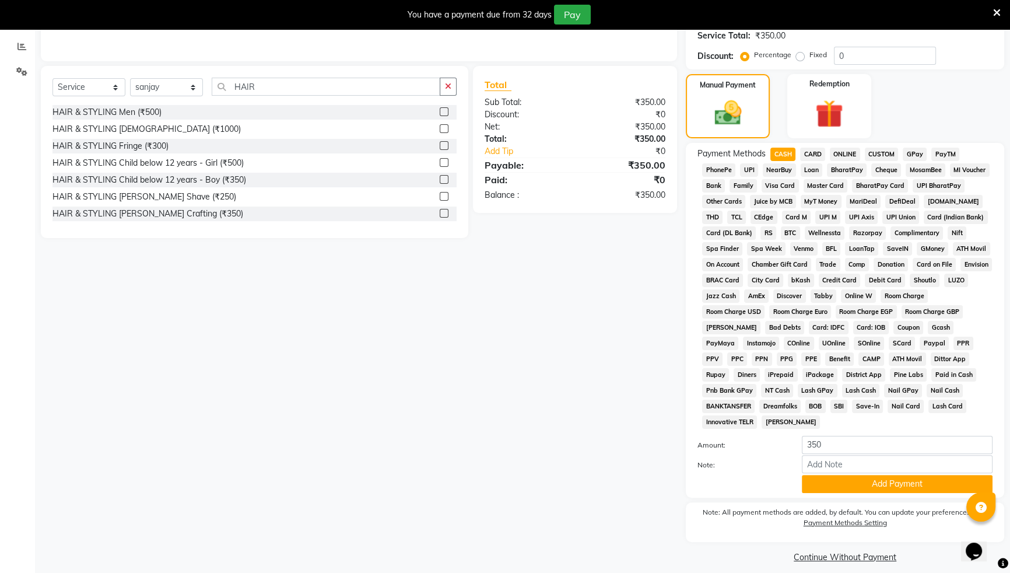
scroll to position [251, 0]
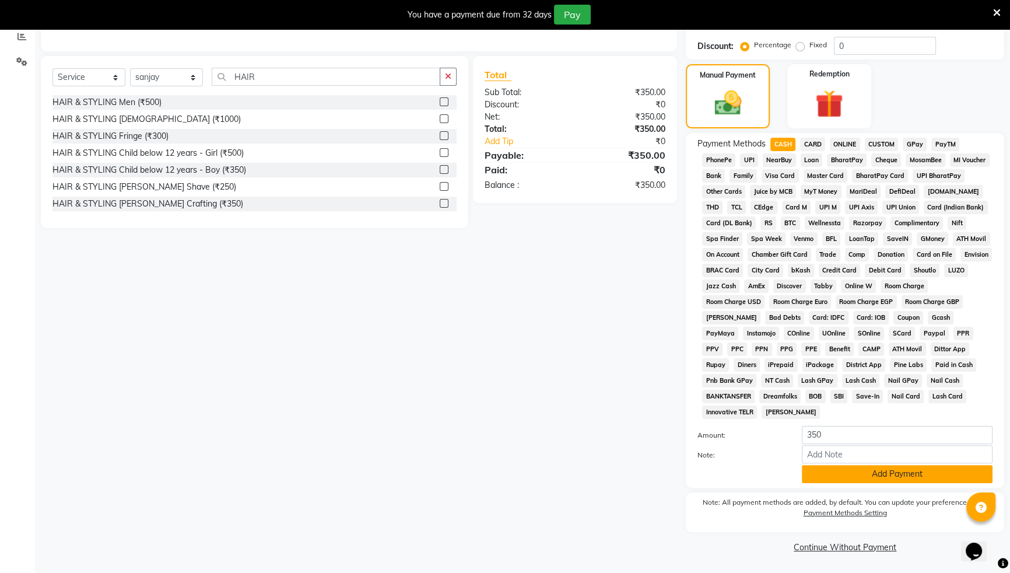
click at [906, 477] on button "Add Payment" at bounding box center [897, 474] width 191 height 18
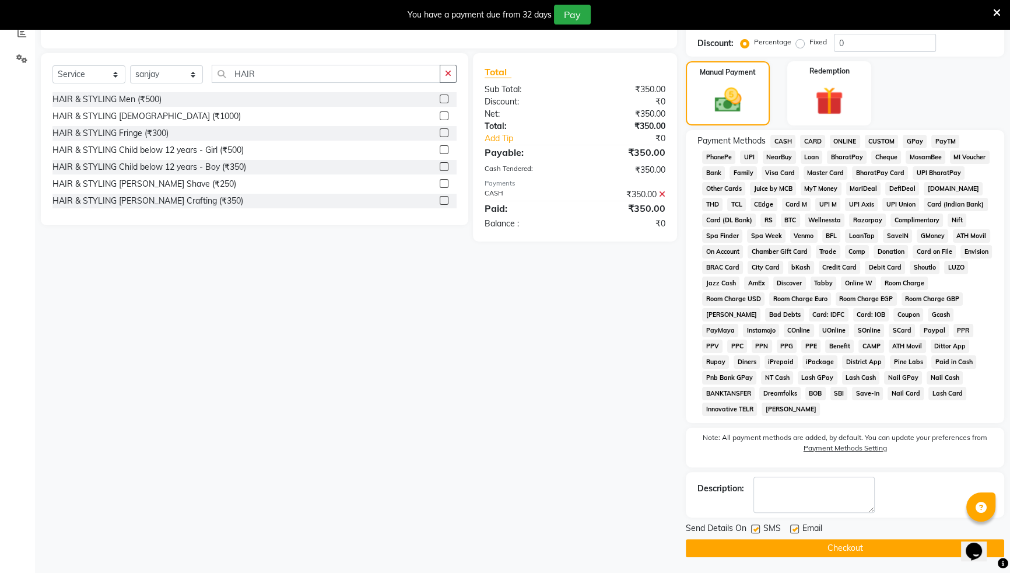
scroll to position [255, 0]
click at [855, 547] on button "Checkout" at bounding box center [845, 547] width 318 height 18
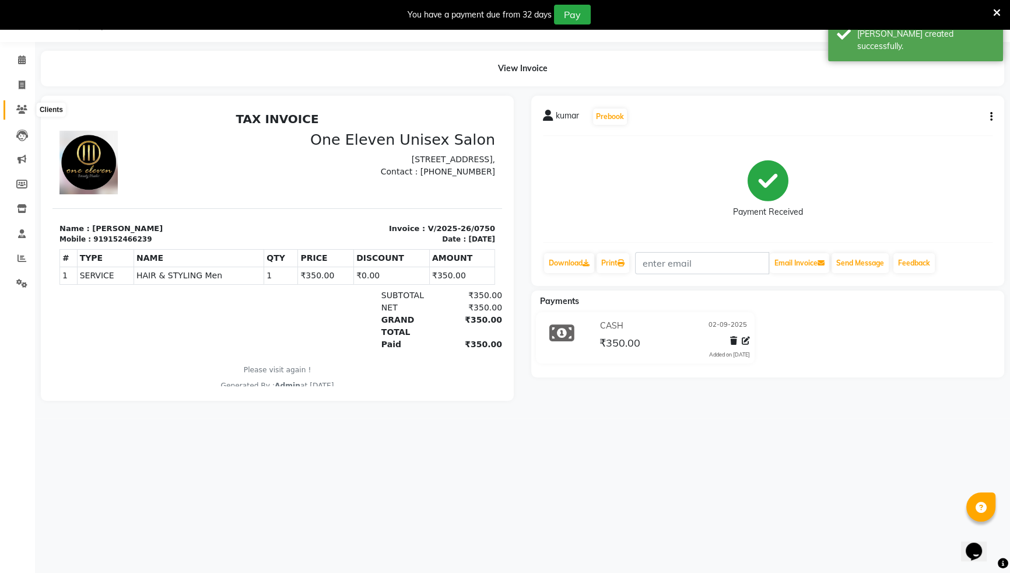
click at [20, 109] on icon at bounding box center [21, 109] width 11 height 9
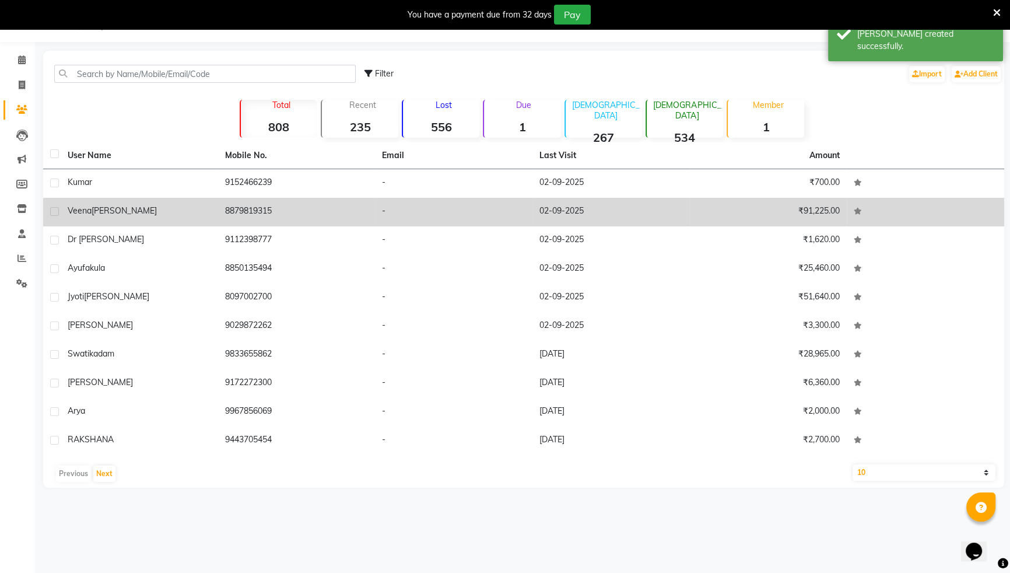
click at [102, 215] on span "[PERSON_NAME]" at bounding box center [124, 210] width 65 height 10
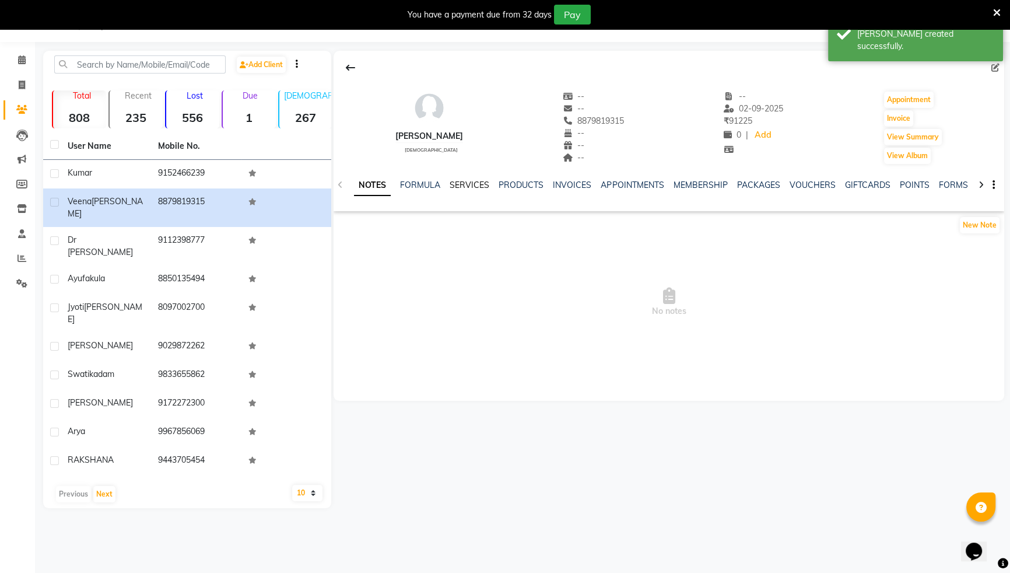
click at [462, 182] on link "SERVICES" at bounding box center [469, 185] width 40 height 10
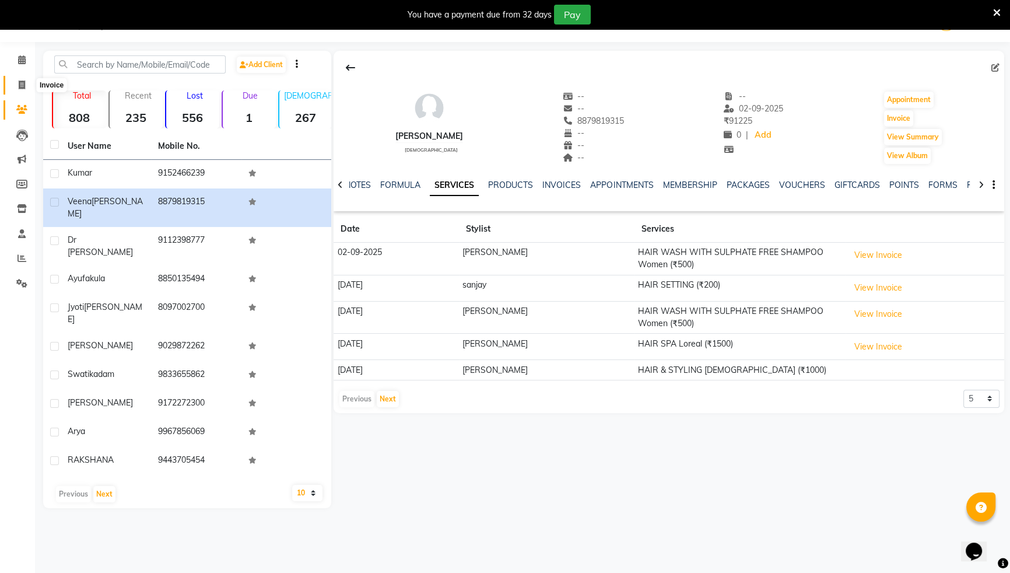
click at [23, 87] on icon at bounding box center [22, 84] width 6 height 9
select select "service"
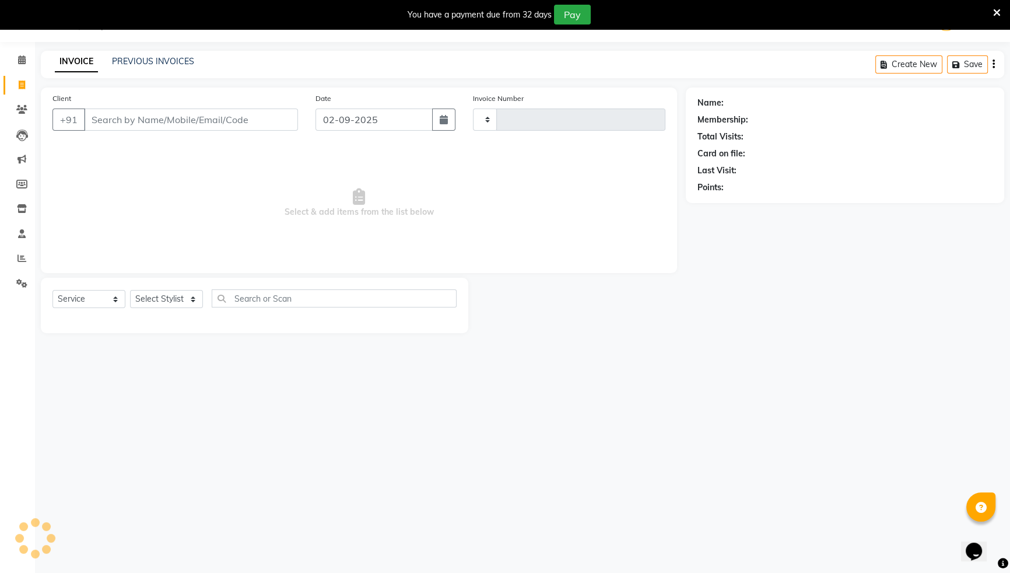
type input "0751"
select select "6362"
click at [23, 105] on icon at bounding box center [21, 109] width 11 height 9
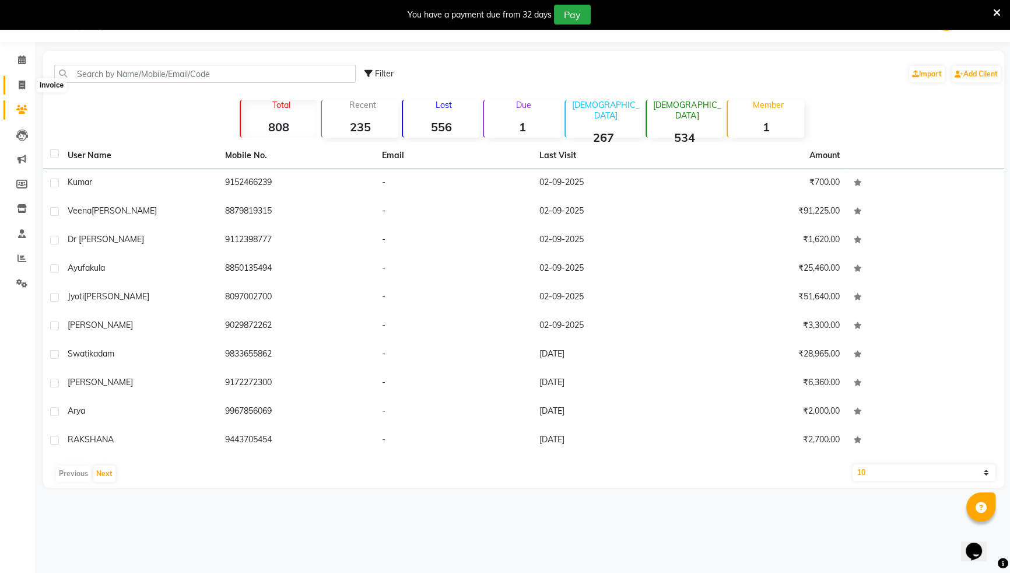
click at [19, 82] on icon at bounding box center [22, 84] width 6 height 9
select select "6362"
select select "service"
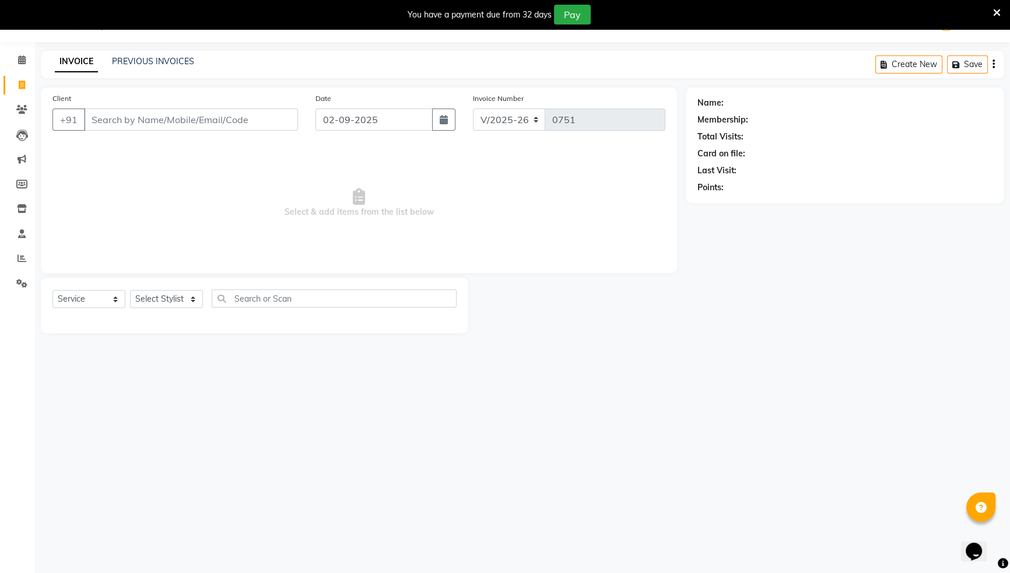
click at [129, 126] on input "Client" at bounding box center [191, 119] width 214 height 22
click at [131, 122] on input "Client" at bounding box center [191, 119] width 214 height 22
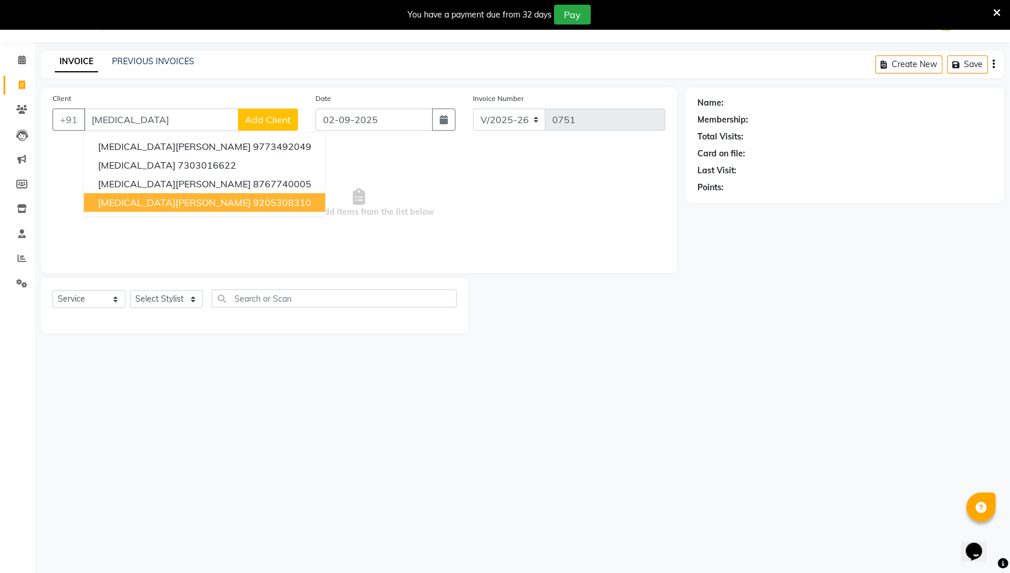
click at [148, 208] on span "[MEDICAL_DATA][PERSON_NAME]" at bounding box center [174, 202] width 153 height 12
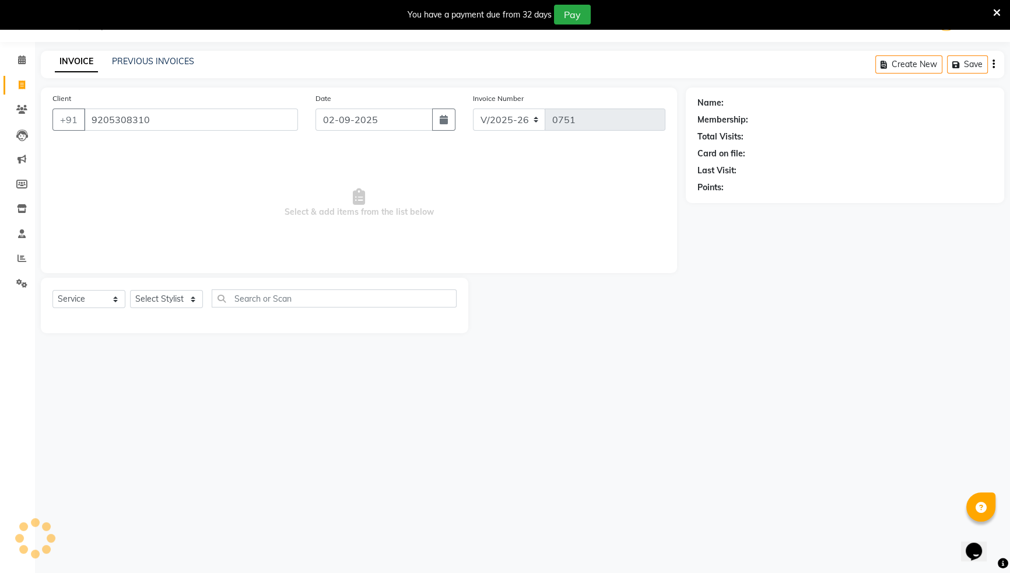
type input "9205308310"
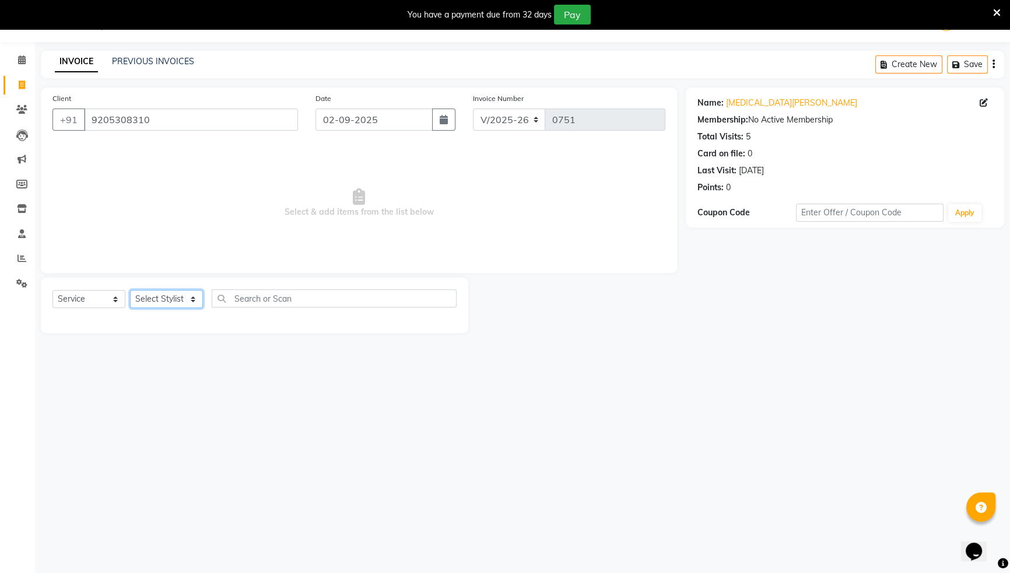
drag, startPoint x: 163, startPoint y: 300, endPoint x: 157, endPoint y: 303, distance: 6.3
click at [163, 300] on select "Select Stylist ANJALI [PERSON_NAME] front desk [PERSON_NAME] [PERSON_NAME] rubi…" at bounding box center [166, 299] width 73 height 18
select select "90529"
click at [130, 290] on select "Select Stylist ANJALI [PERSON_NAME] front desk [PERSON_NAME] [PERSON_NAME] rubi…" at bounding box center [166, 299] width 73 height 18
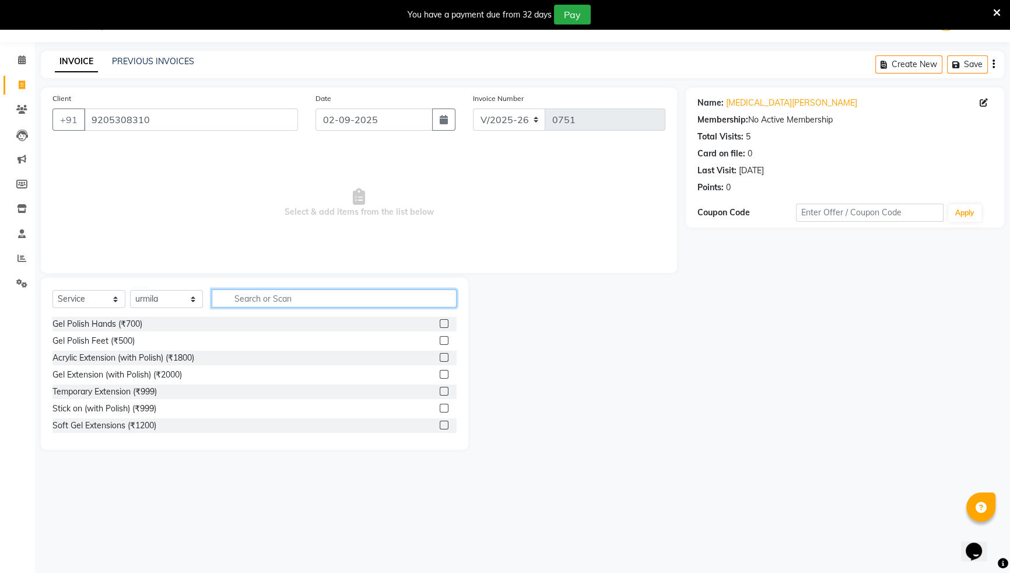
click at [235, 297] on input "text" at bounding box center [334, 298] width 245 height 18
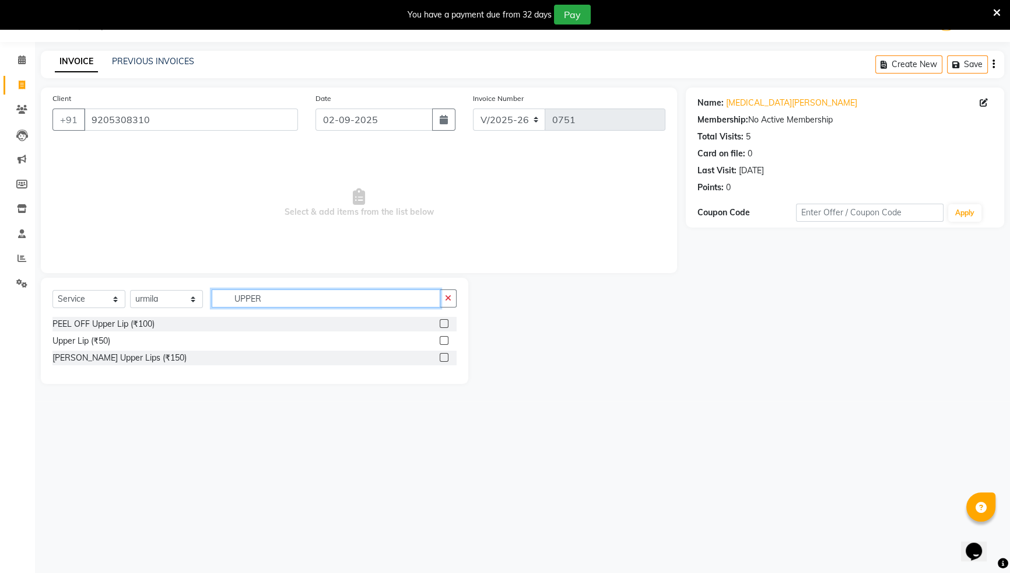
type input "UPPER"
click at [441, 318] on div at bounding box center [448, 324] width 17 height 15
click at [443, 321] on label at bounding box center [444, 323] width 9 height 9
click at [443, 321] on input "checkbox" at bounding box center [444, 324] width 8 height 8
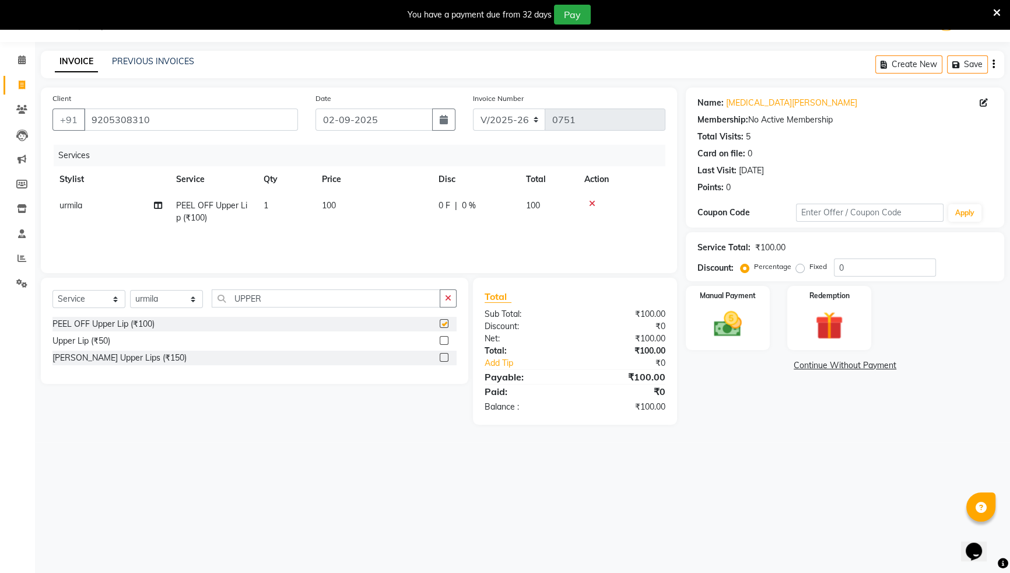
checkbox input "false"
click at [751, 315] on div "Manual Payment" at bounding box center [727, 318] width 87 height 66
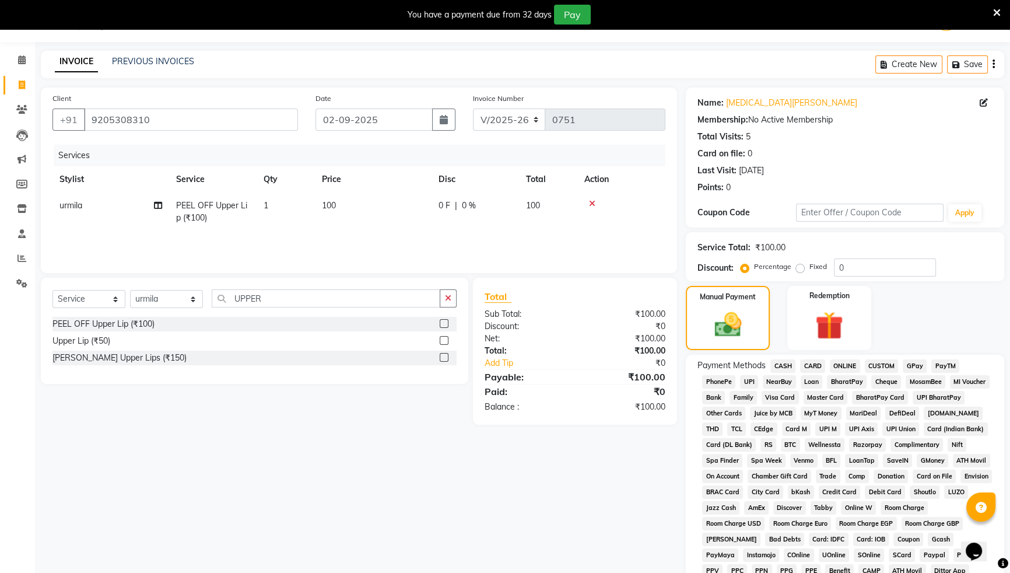
click at [839, 359] on span "ONLINE" at bounding box center [845, 365] width 30 height 13
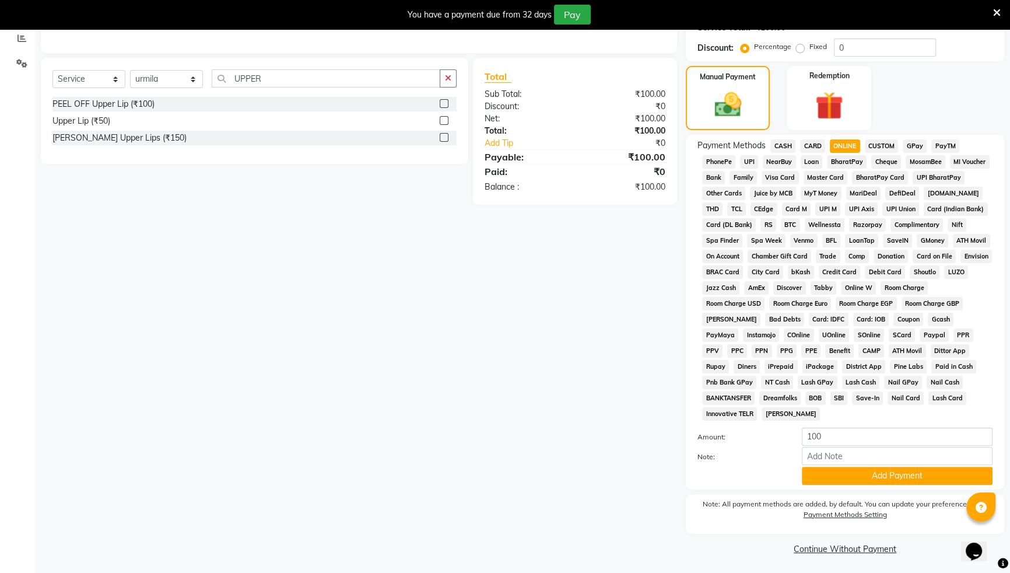
scroll to position [251, 0]
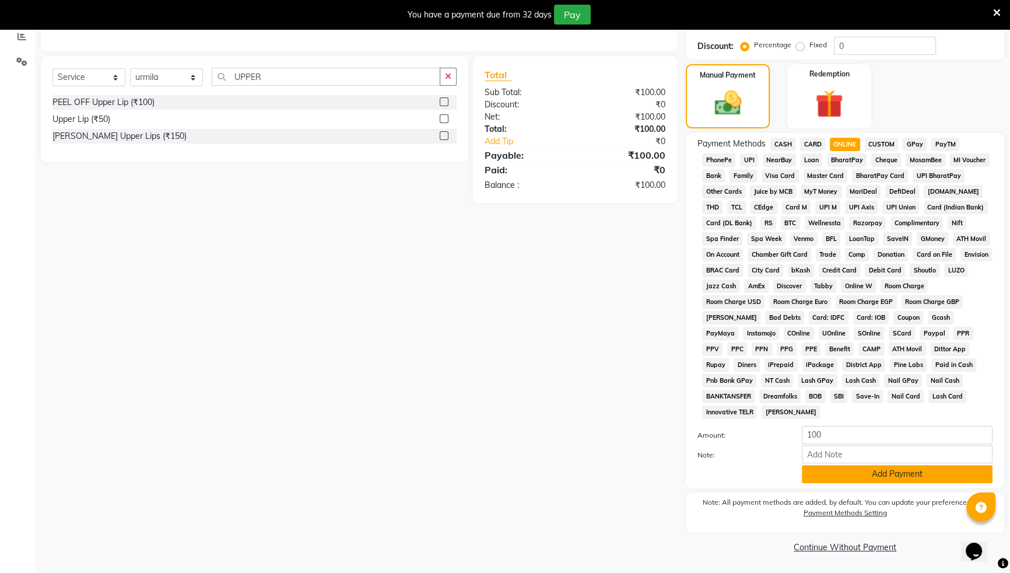
click at [845, 474] on button "Add Payment" at bounding box center [897, 474] width 191 height 18
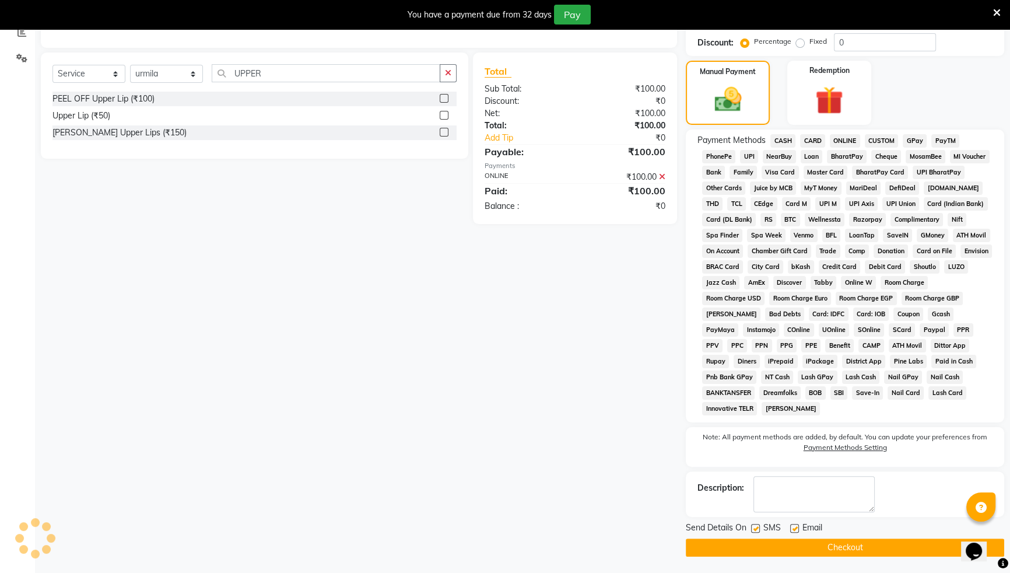
scroll to position [255, 0]
click at [790, 547] on button "Checkout" at bounding box center [845, 547] width 318 height 18
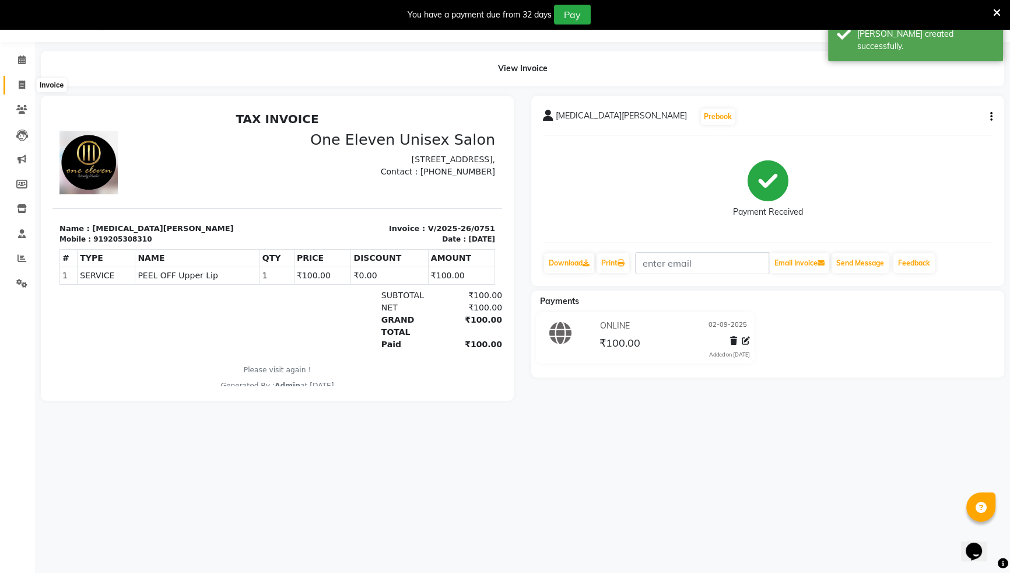
click at [17, 82] on span at bounding box center [22, 85] width 20 height 13
select select "6362"
select select "service"
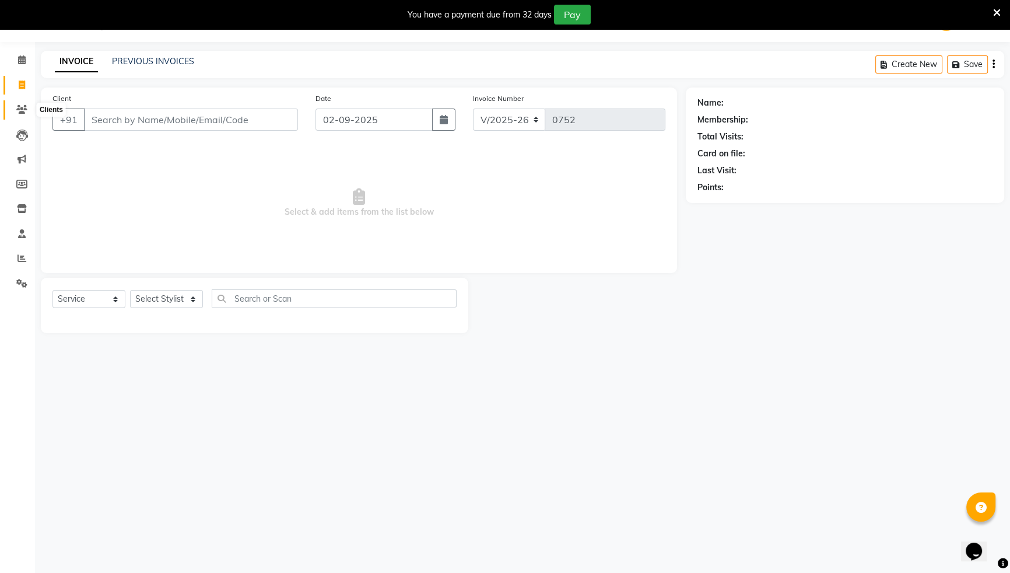
click at [22, 110] on icon at bounding box center [21, 109] width 11 height 9
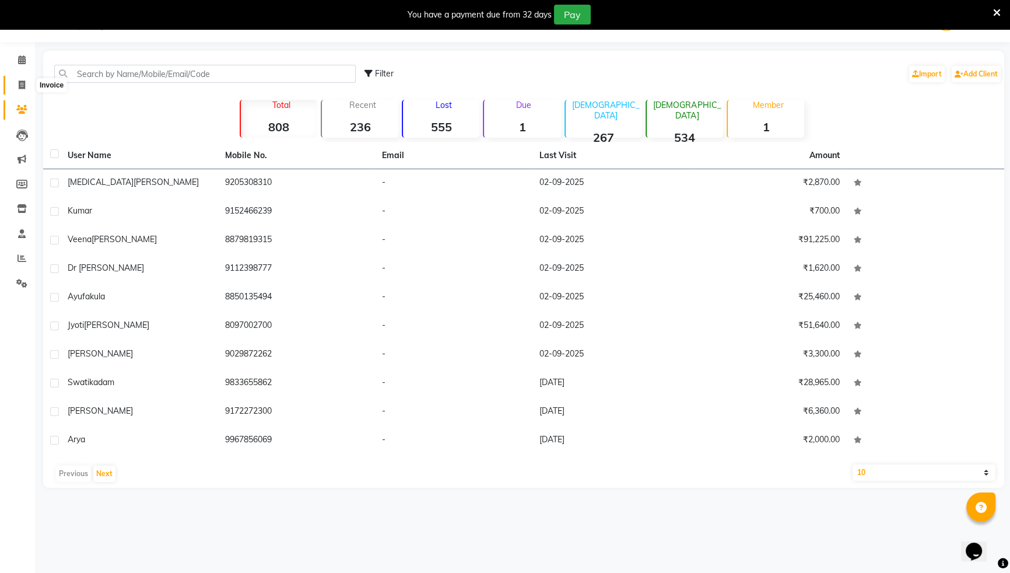
click at [20, 80] on icon at bounding box center [22, 84] width 6 height 9
select select "6362"
select select "service"
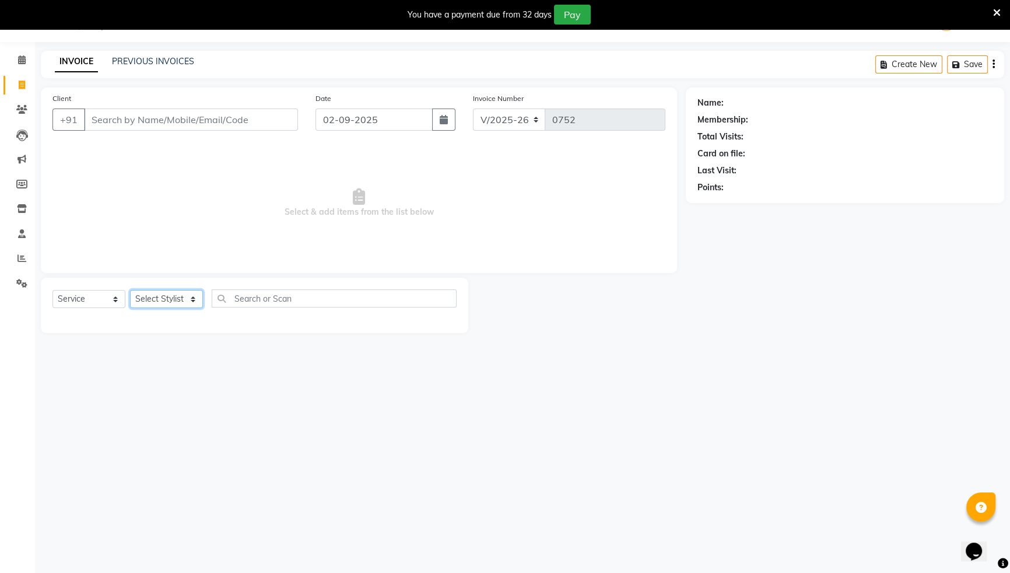
click at [193, 299] on select "Select Stylist ANJALI [PERSON_NAME] front desk [PERSON_NAME] [PERSON_NAME] rubi…" at bounding box center [166, 299] width 73 height 18
select select "58018"
click at [130, 290] on select "Select Stylist ANJALI [PERSON_NAME] front desk [PERSON_NAME] [PERSON_NAME] rubi…" at bounding box center [166, 299] width 73 height 18
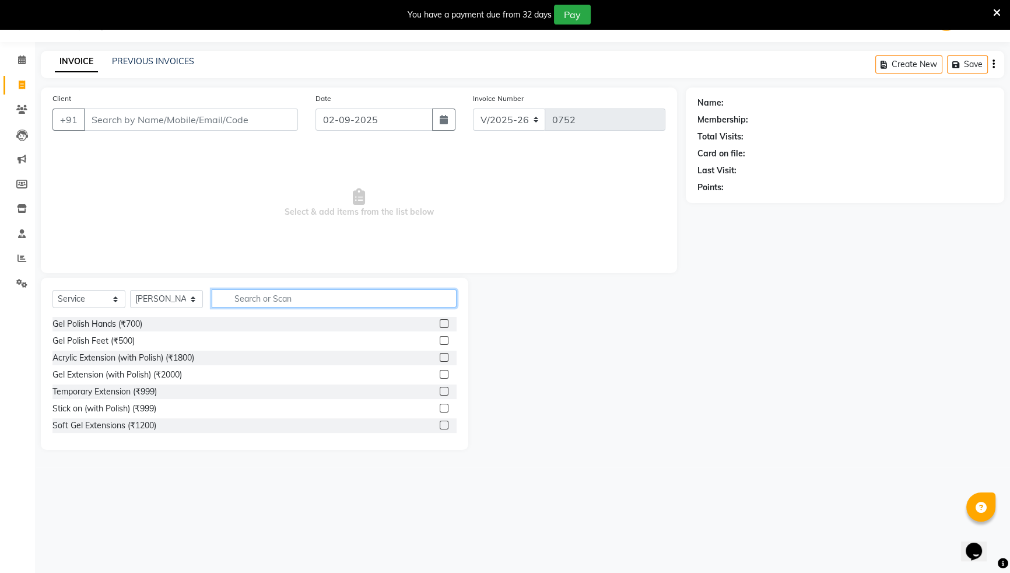
click at [250, 297] on input "text" at bounding box center [334, 298] width 245 height 18
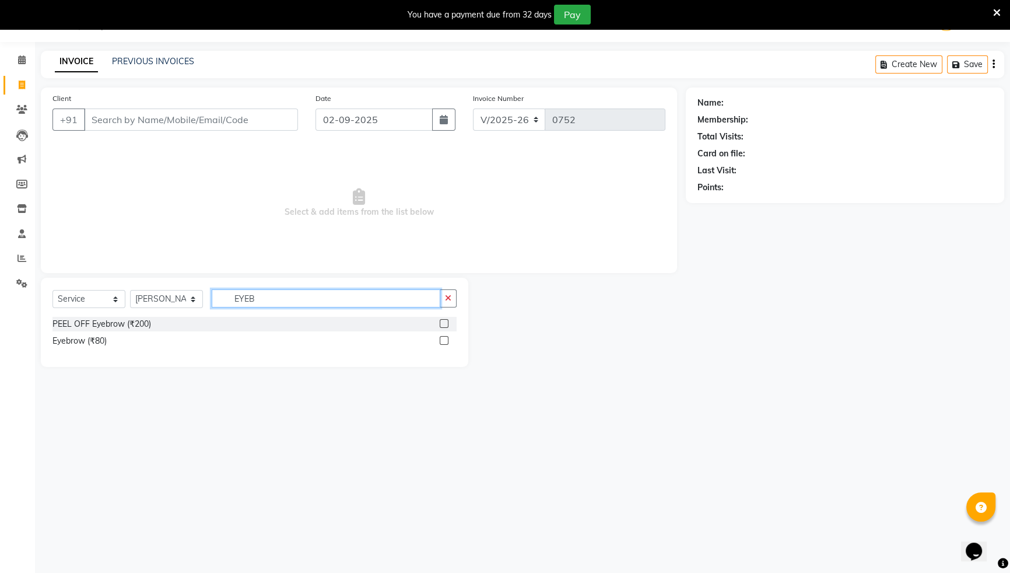
type input "EYEB"
click at [447, 336] on label at bounding box center [444, 340] width 9 height 9
click at [447, 337] on input "checkbox" at bounding box center [444, 341] width 8 height 8
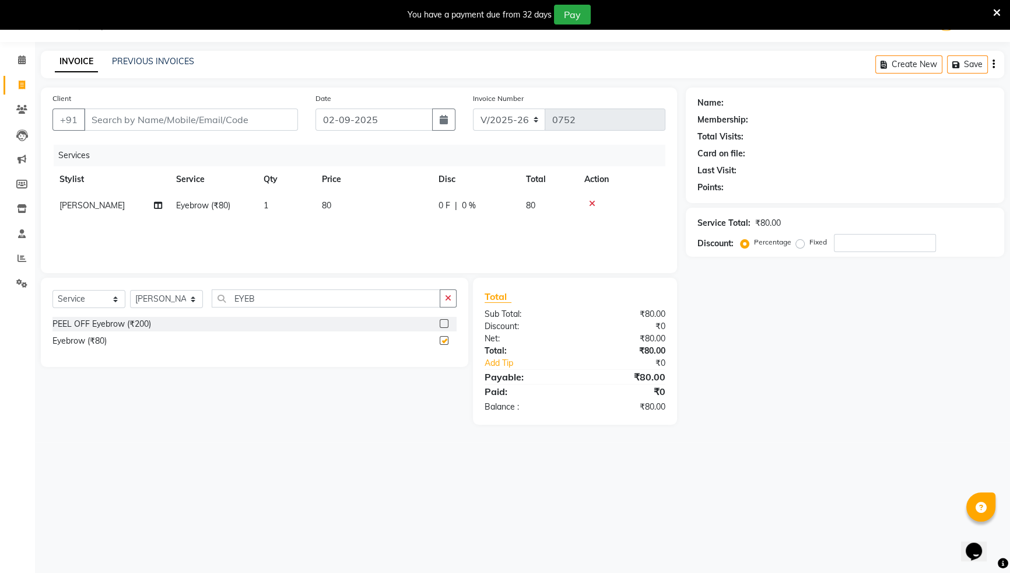
checkbox input "false"
click at [449, 300] on icon "button" at bounding box center [448, 298] width 6 height 8
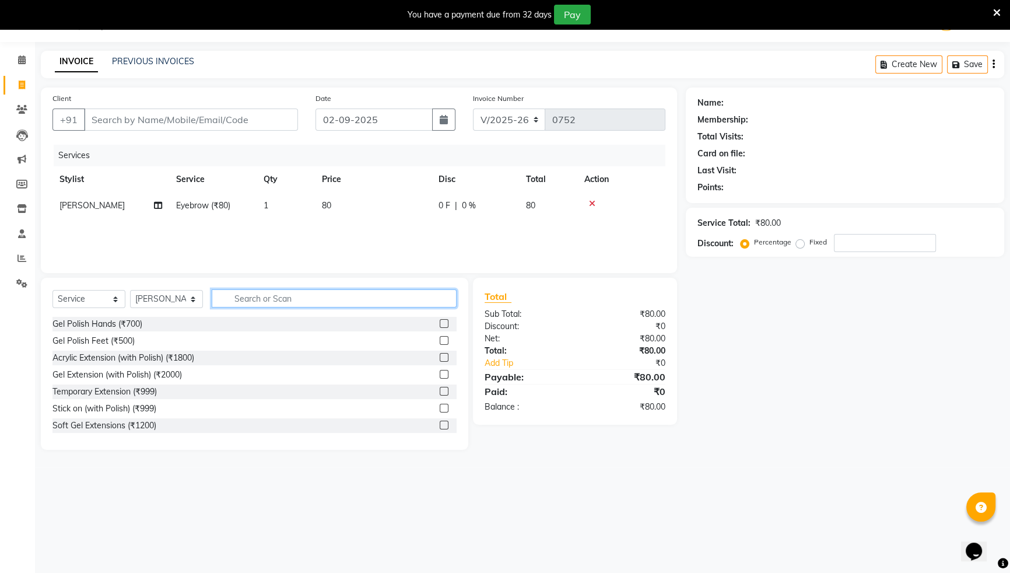
click at [429, 303] on input "text" at bounding box center [334, 298] width 245 height 18
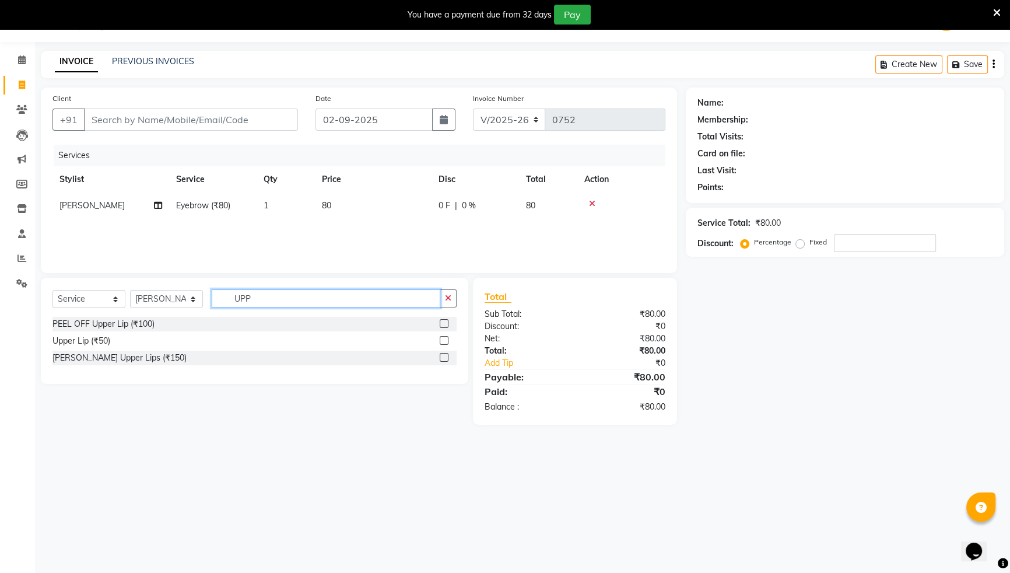
type input "UPP"
click at [443, 335] on div at bounding box center [448, 340] width 17 height 15
click at [444, 338] on label at bounding box center [444, 340] width 9 height 9
click at [444, 338] on input "checkbox" at bounding box center [444, 341] width 8 height 8
checkbox input "false"
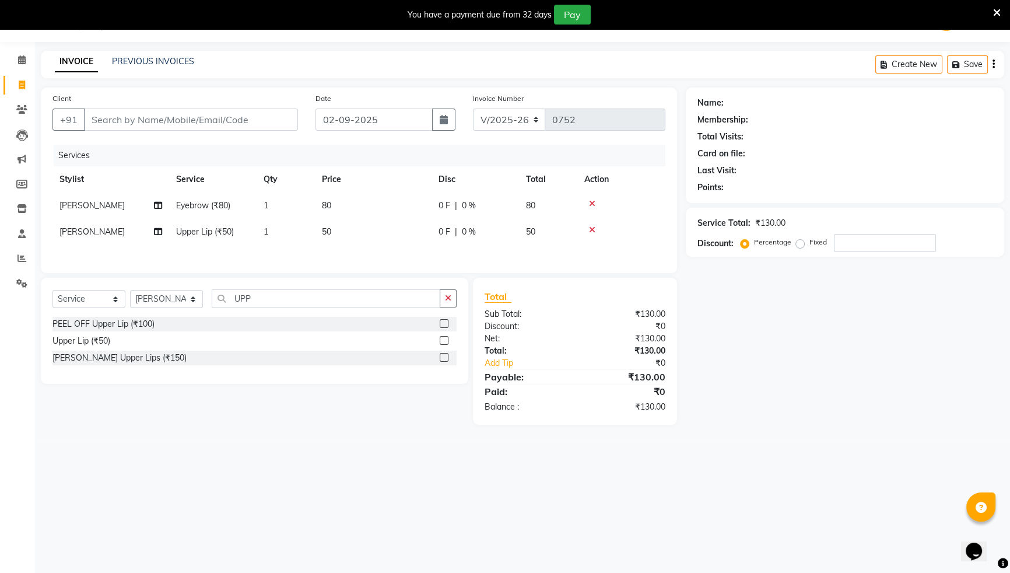
click at [589, 227] on icon at bounding box center [592, 230] width 6 height 8
click at [269, 111] on input "Client" at bounding box center [191, 119] width 214 height 22
click at [190, 125] on input "Client" at bounding box center [191, 119] width 214 height 22
click at [275, 93] on div "Client +91" at bounding box center [175, 116] width 263 height 48
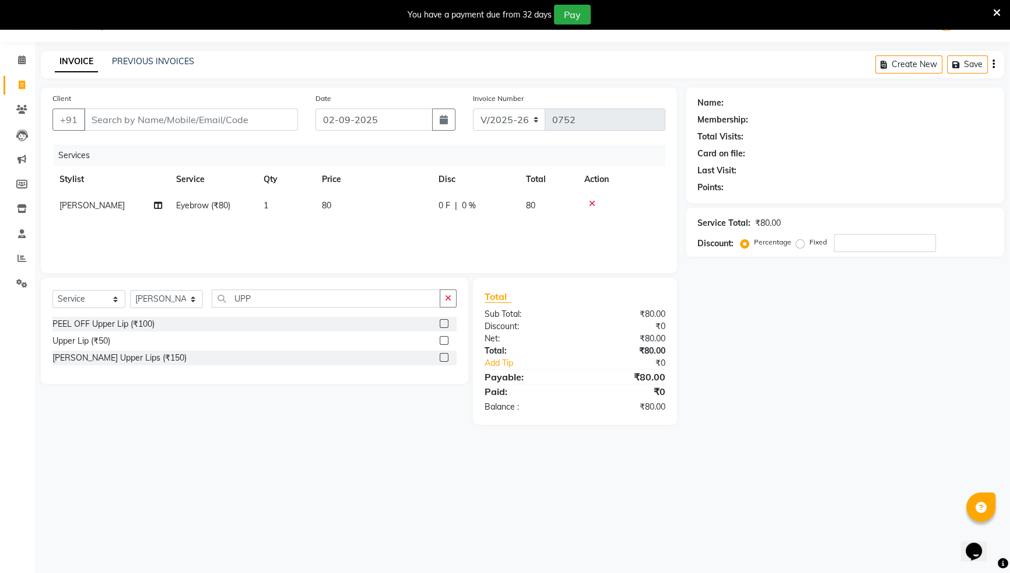
click at [275, 93] on div "Client +91" at bounding box center [175, 116] width 263 height 48
click at [195, 109] on input "Client" at bounding box center [191, 119] width 214 height 22
type input "8"
type input "0"
type input "82620116722"
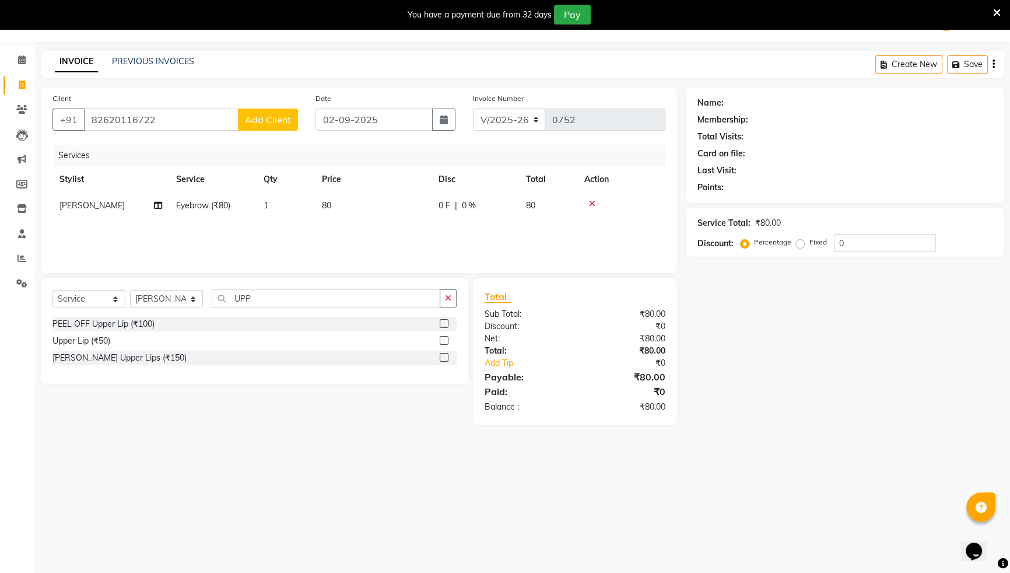
drag, startPoint x: 283, startPoint y: 124, endPoint x: 279, endPoint y: 130, distance: 6.8
click at [279, 130] on button "Add Client" at bounding box center [268, 119] width 60 height 22
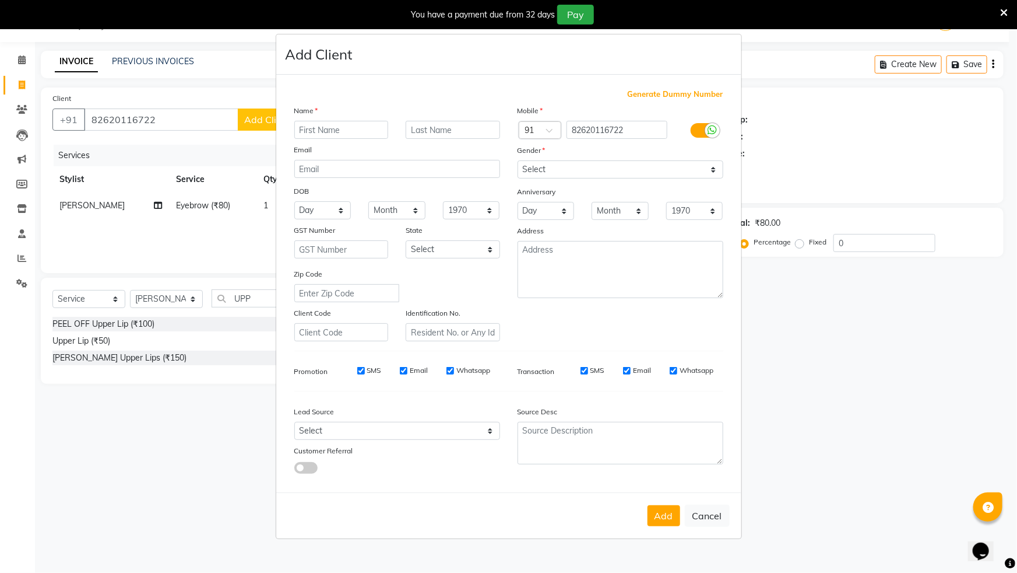
click at [338, 135] on input "text" at bounding box center [341, 130] width 94 height 18
click at [363, 128] on input "SAMRUDDHH" at bounding box center [341, 130] width 94 height 18
type input "SAMRUDDHI"
click at [543, 171] on select "Select [DEMOGRAPHIC_DATA] [DEMOGRAPHIC_DATA] Other Prefer Not To Say" at bounding box center [621, 169] width 206 height 18
select select "[DEMOGRAPHIC_DATA]"
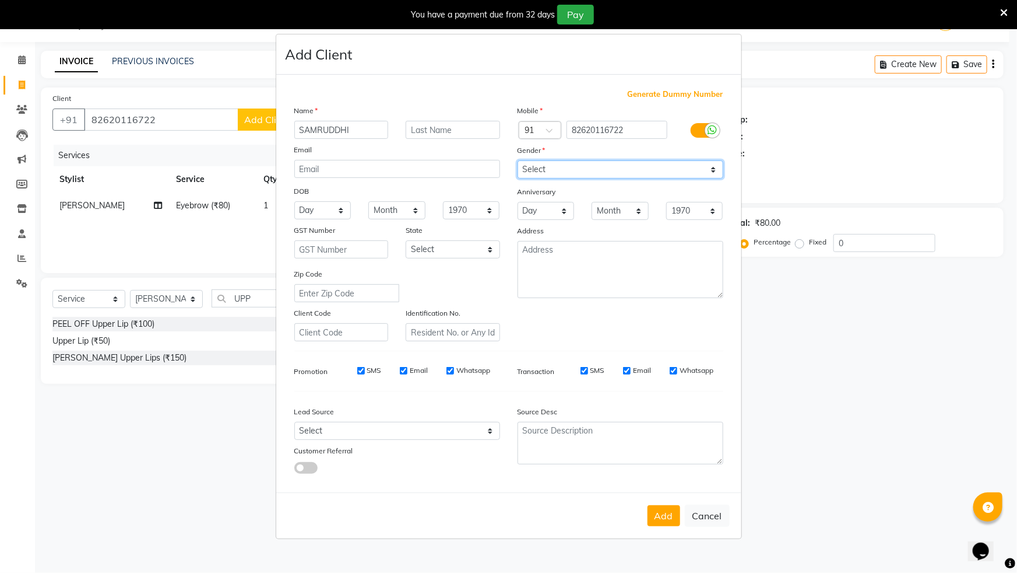
click at [518, 160] on select "Select [DEMOGRAPHIC_DATA] [DEMOGRAPHIC_DATA] Other Prefer Not To Say" at bounding box center [621, 169] width 206 height 18
click at [666, 518] on button "Add" at bounding box center [664, 515] width 33 height 21
select select
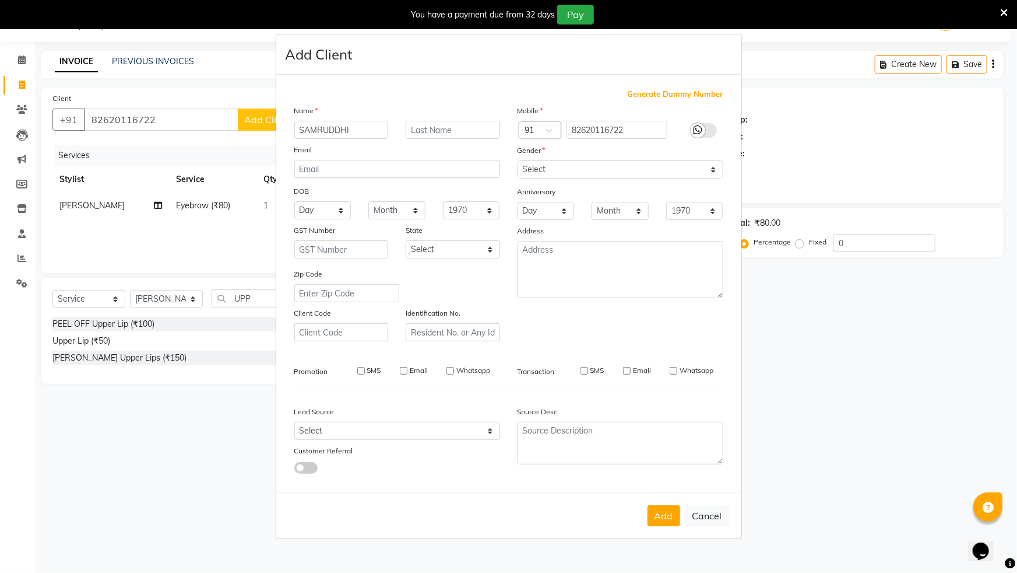
select select
checkbox input "false"
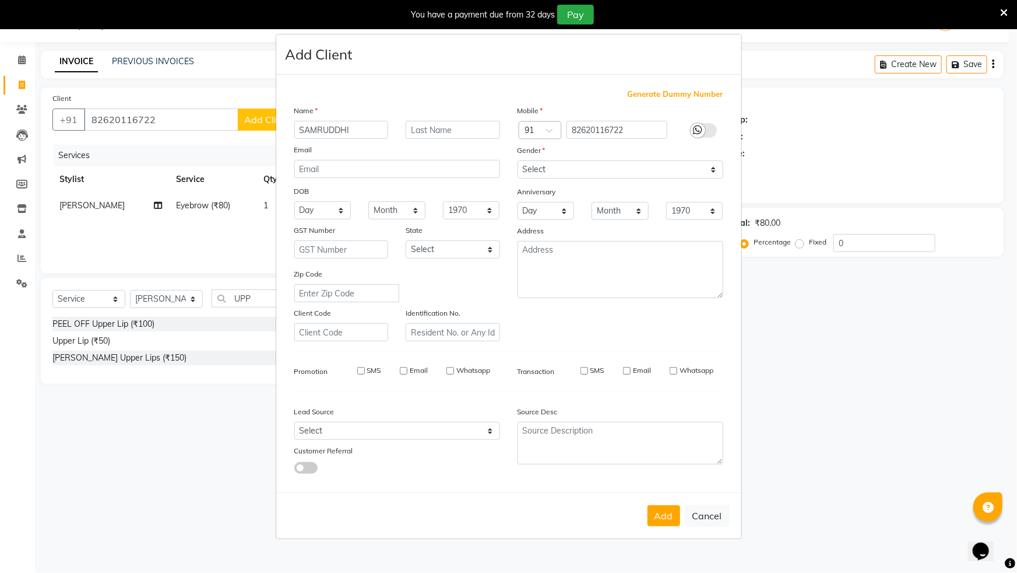
checkbox input "false"
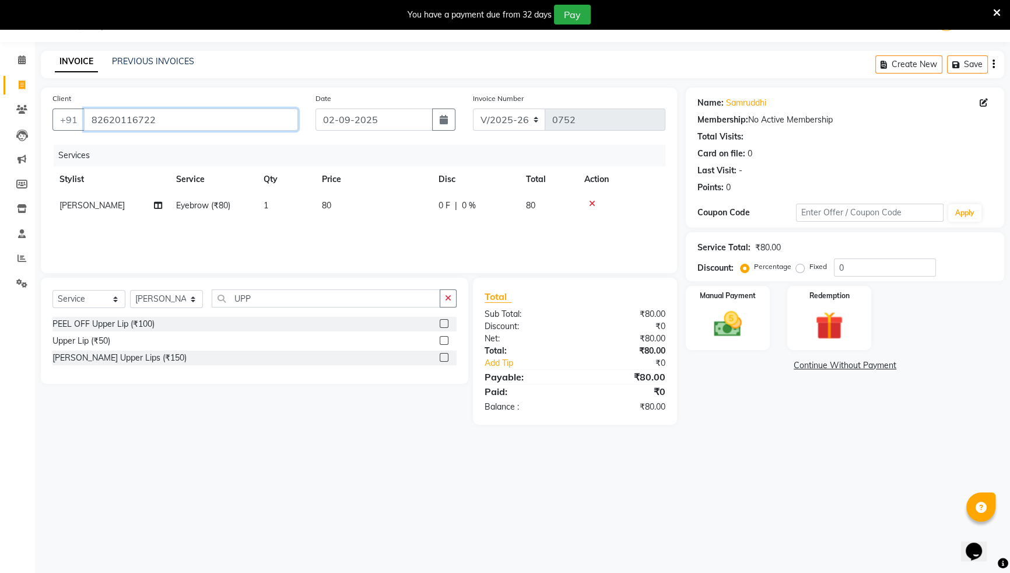
click at [174, 117] on input "82620116722" at bounding box center [191, 119] width 214 height 22
click at [985, 103] on icon at bounding box center [983, 103] width 8 height 8
select select "[DEMOGRAPHIC_DATA]"
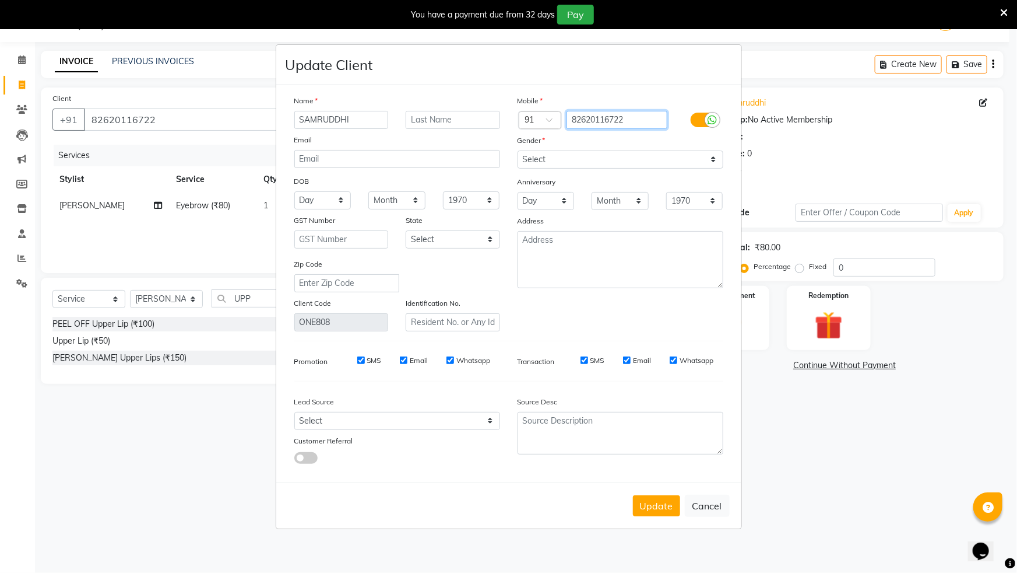
click at [636, 120] on input "82620116722" at bounding box center [617, 120] width 101 height 18
type input "8262011672"
click at [667, 511] on button "Update" at bounding box center [656, 505] width 47 height 21
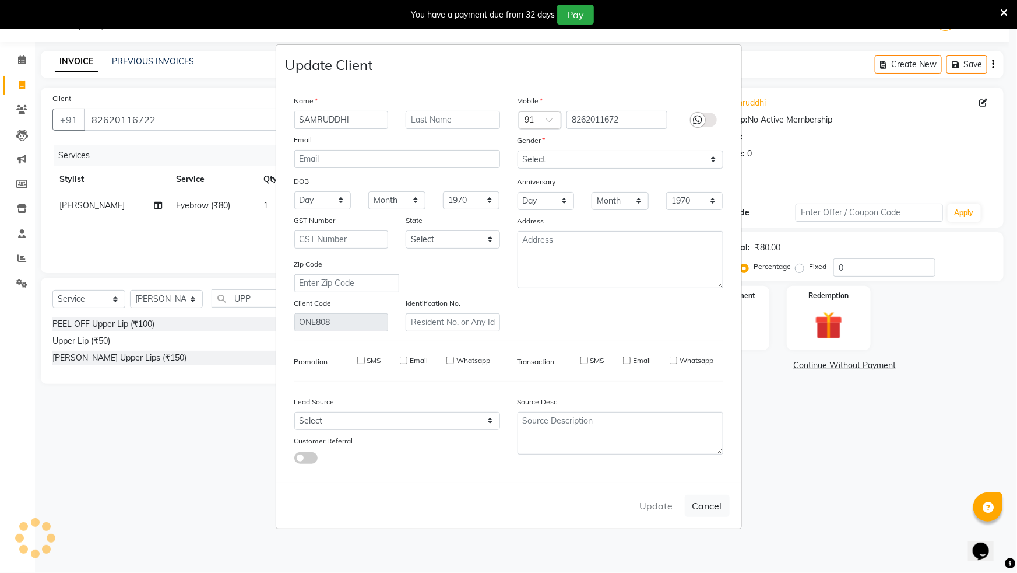
type input "8262011672"
select select
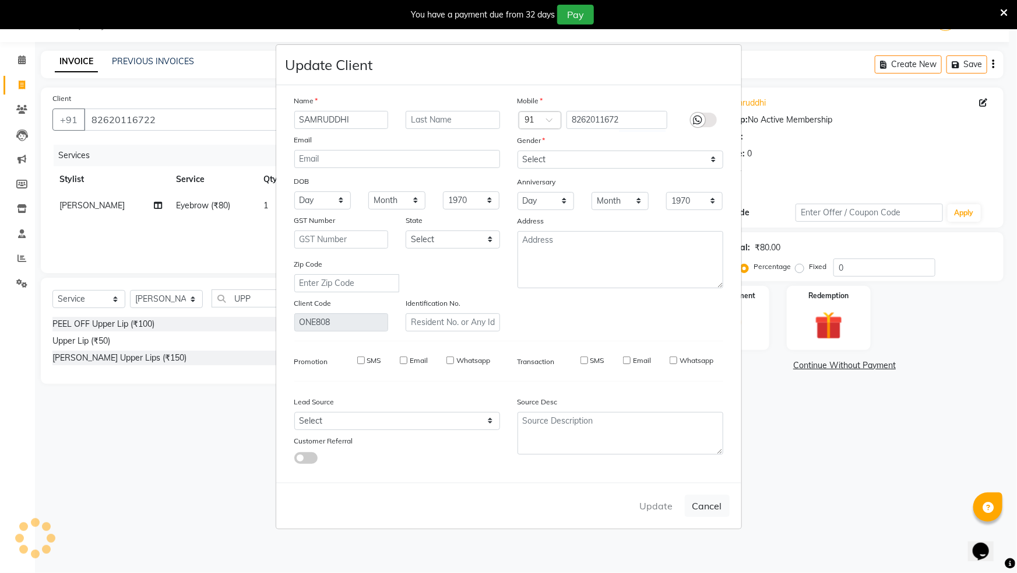
select select
checkbox input "false"
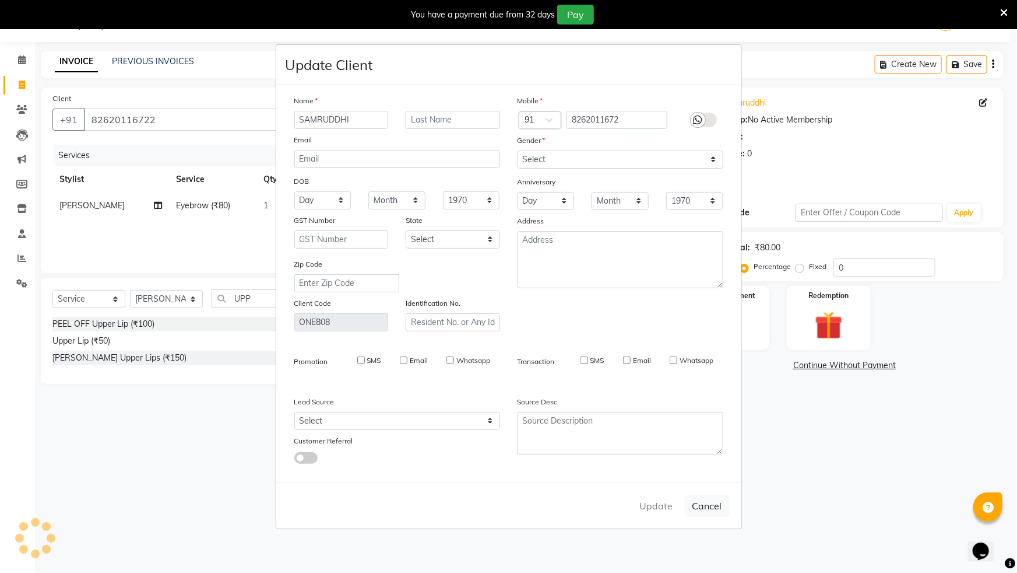
checkbox input "false"
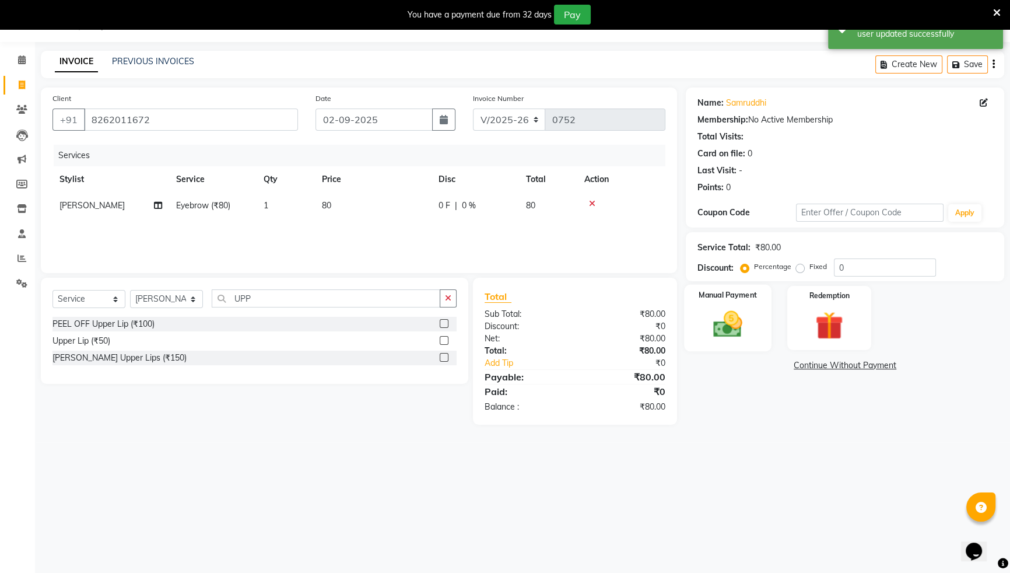
click at [722, 345] on div "Manual Payment" at bounding box center [727, 318] width 87 height 66
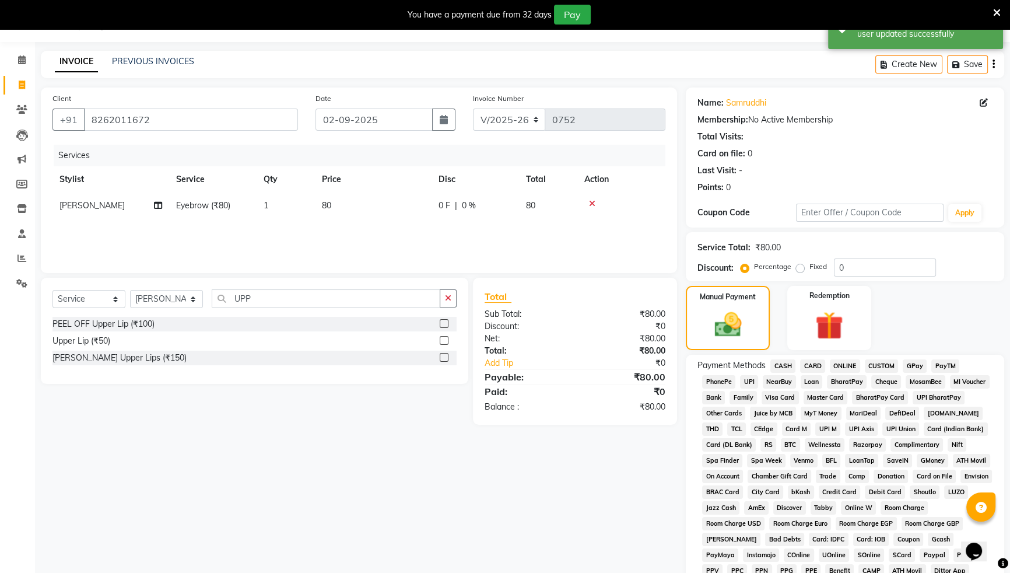
click at [855, 361] on span "ONLINE" at bounding box center [845, 365] width 30 height 13
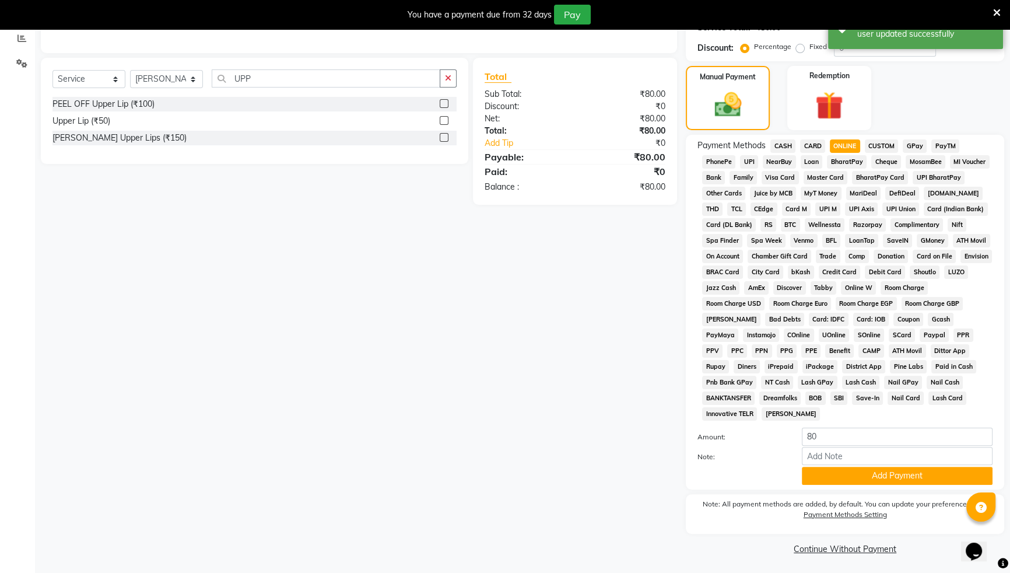
scroll to position [251, 0]
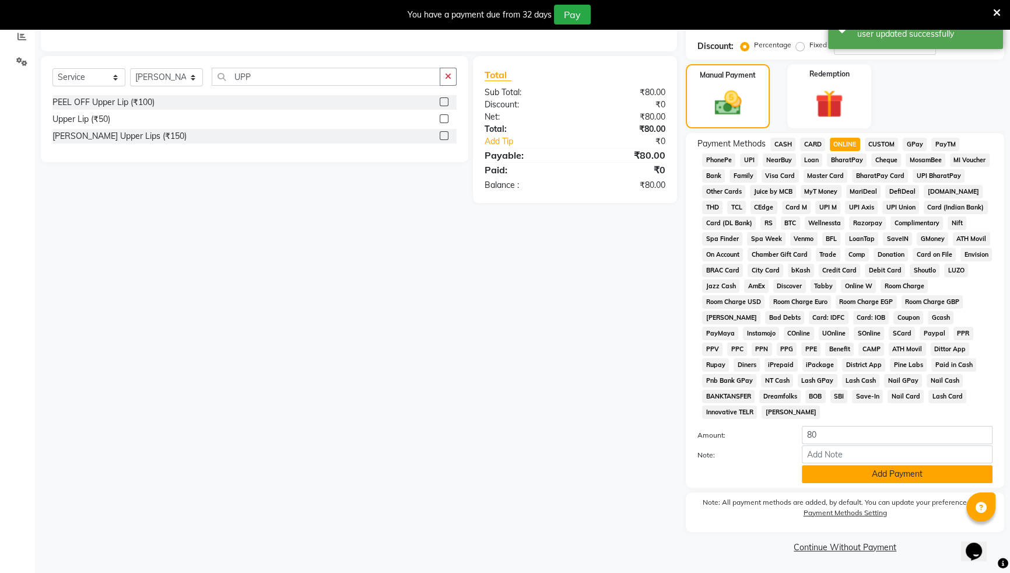
click at [841, 477] on button "Add Payment" at bounding box center [897, 474] width 191 height 18
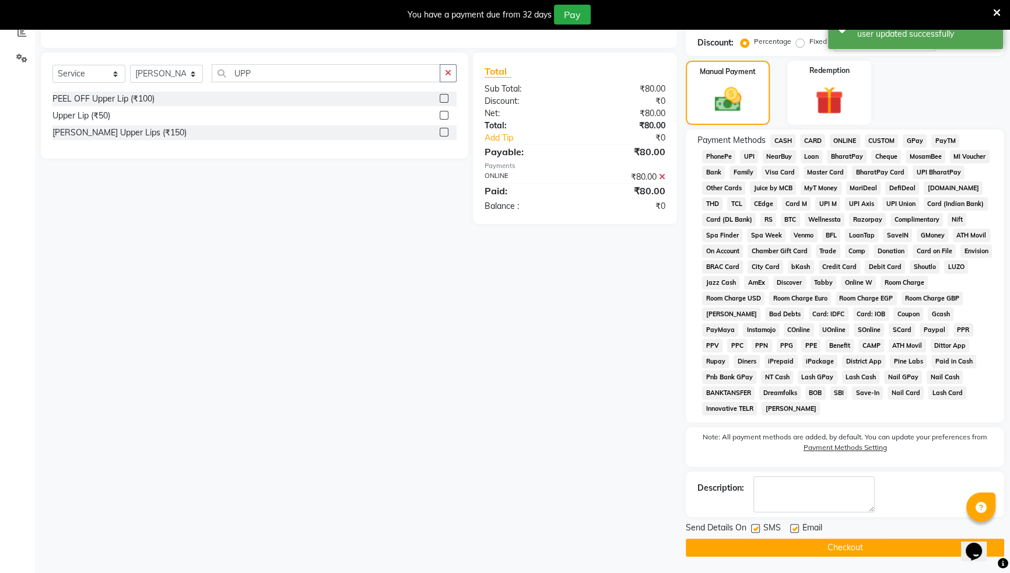
scroll to position [255, 0]
click at [770, 546] on button "Checkout" at bounding box center [845, 547] width 318 height 18
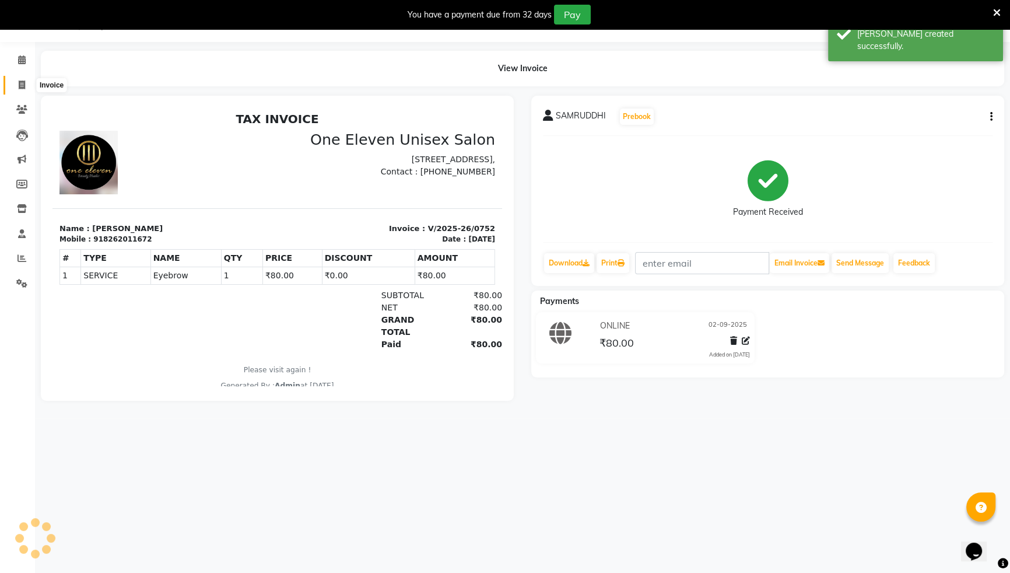
click at [19, 85] on icon at bounding box center [22, 84] width 6 height 9
select select "6362"
select select "service"
